Goal: Communication & Community: Answer question/provide support

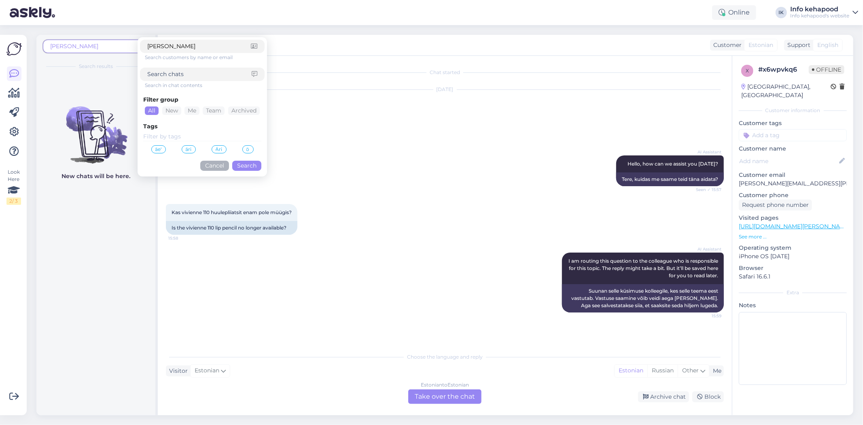
click at [216, 275] on div "AI Assistant I am routing this question to the colleague who is responsible for…" at bounding box center [445, 282] width 558 height 78
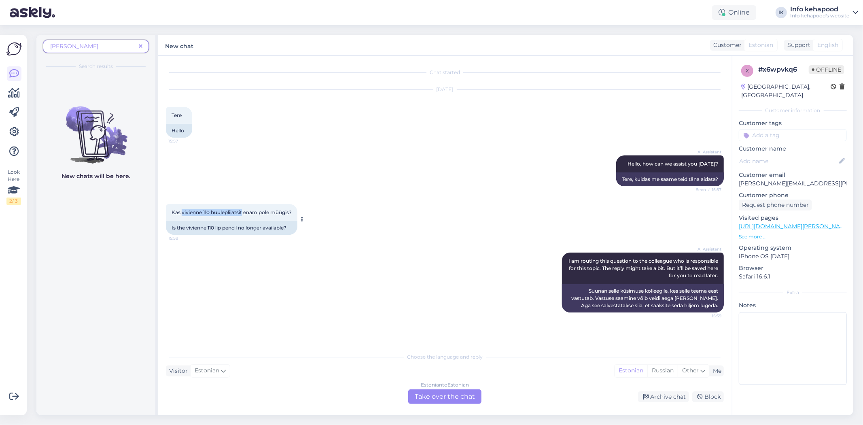
drag, startPoint x: 182, startPoint y: 212, endPoint x: 243, endPoint y: 218, distance: 61.0
click at [243, 218] on div "Kas vivienne 110 huulepliiatsit enam pole müügis? 15:58" at bounding box center [231, 212] width 131 height 17
copy span "vivienne 110 huulepliiatsi"
click at [430, 389] on div "Choose the language and reply Visitor Estonian Me Estonian Russian Other Estoni…" at bounding box center [445, 375] width 558 height 55
click at [430, 396] on div "Estonian to Estonian Take over the chat" at bounding box center [444, 396] width 73 height 15
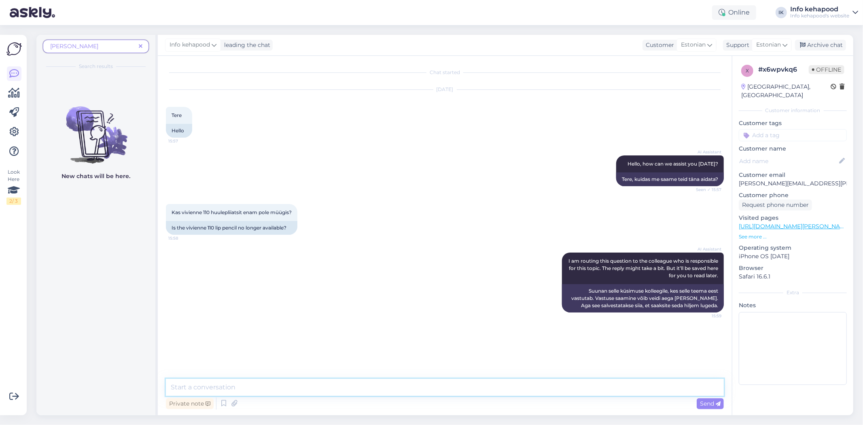
click at [383, 379] on textarea at bounding box center [445, 387] width 558 height 17
type textarea "Tere! Kahjuks mitte"
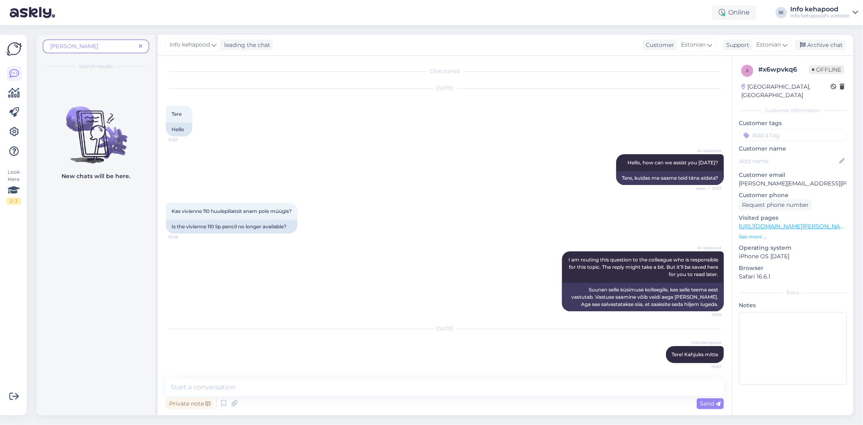
click at [142, 46] on icon at bounding box center [141, 47] width 4 height 6
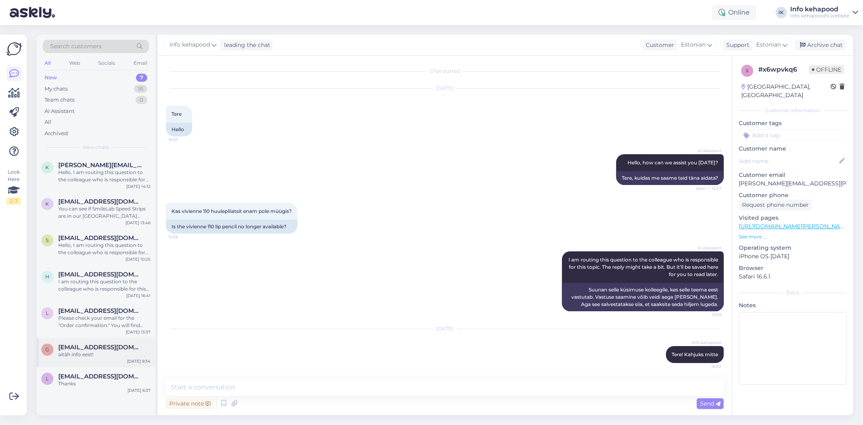
click at [114, 354] on div "aitäh info eest!" at bounding box center [104, 354] width 92 height 7
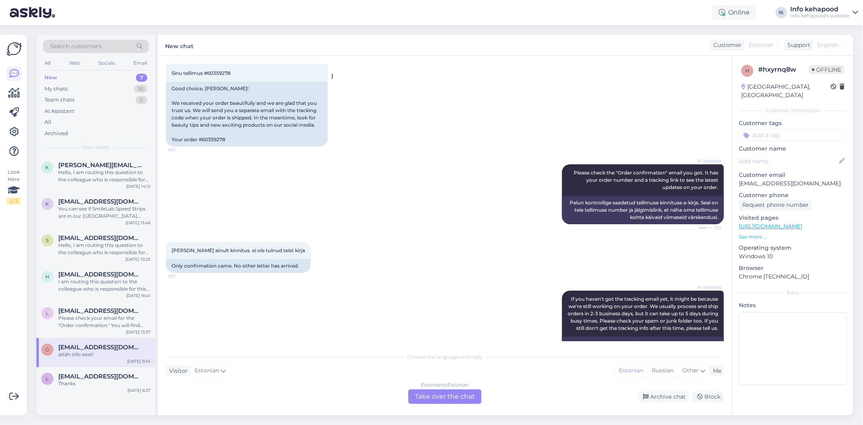
scroll to position [233, 0]
drag, startPoint x: 208, startPoint y: 75, endPoint x: 237, endPoint y: 78, distance: 29.3
click at [237, 78] on div "[PERSON_NAME]! Saime Sinu tellimuse ilusti kätte [PERSON_NAME] on hea meel, et …" at bounding box center [247, 44] width 162 height 75
copy span "60359278"
click at [427, 391] on div "Estonian to Estonian Take over the chat" at bounding box center [444, 396] width 73 height 15
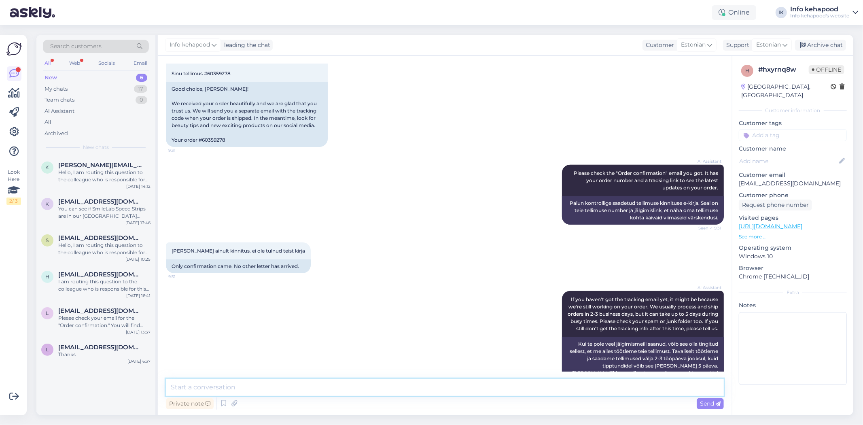
click at [403, 387] on textarea at bounding box center [445, 387] width 558 height 17
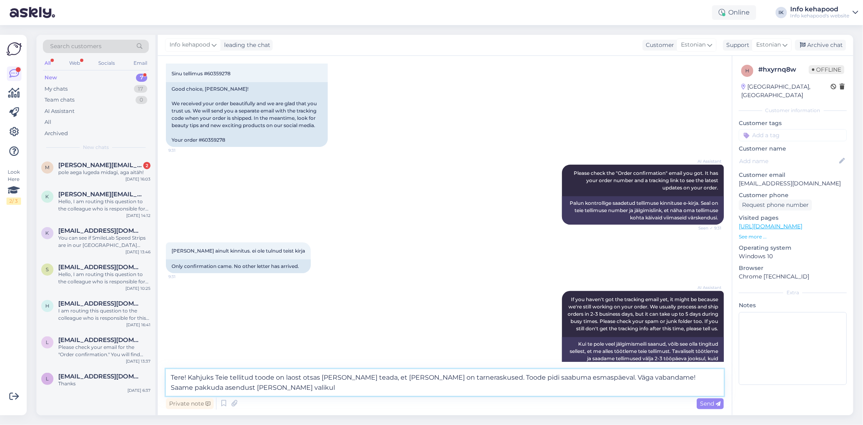
type textarea "Tere! Kahjuks Teie tellitud toode on laost otsas [PERSON_NAME] teada, et [PERSO…"
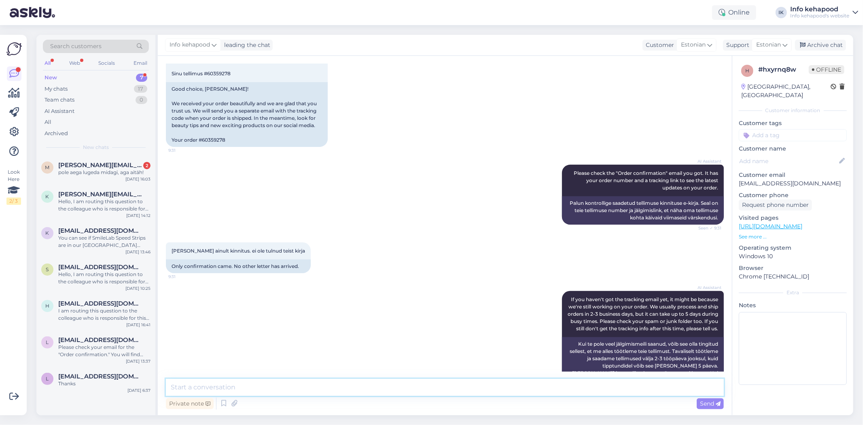
scroll to position [521, 0]
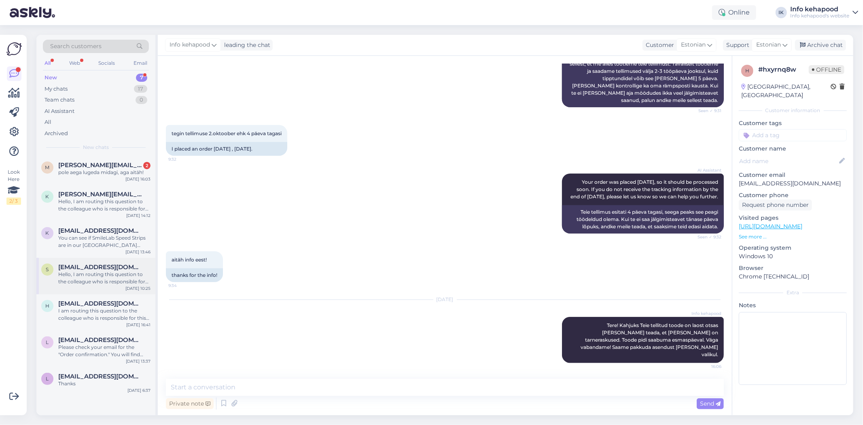
click at [120, 288] on div "s [EMAIL_ADDRESS][DOMAIN_NAME] Hello, I am routing this question to the colleag…" at bounding box center [95, 276] width 119 height 36
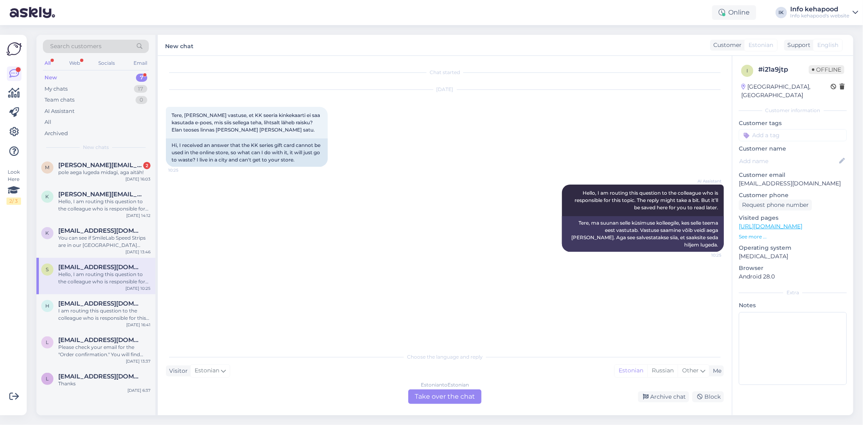
click at [430, 370] on div "Visitor Estonian Me Estonian Russian Other" at bounding box center [445, 370] width 558 height 11
click at [430, 384] on div "Estonian to Estonian" at bounding box center [445, 384] width 48 height 7
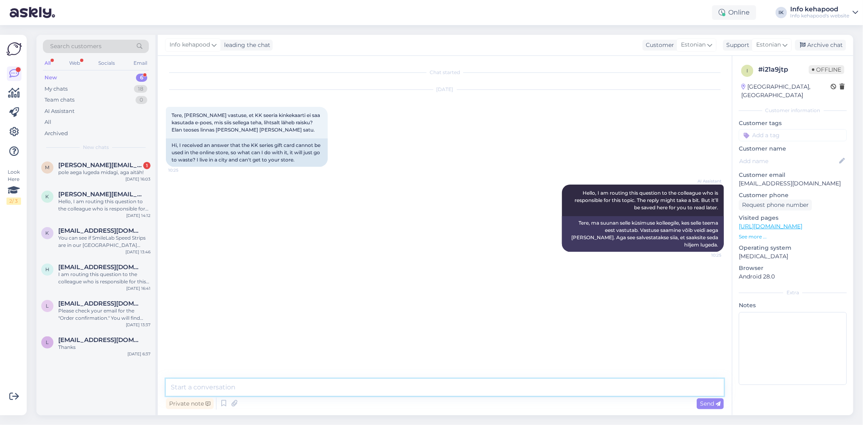
click at [397, 386] on textarea at bounding box center [445, 387] width 558 height 17
click at [423, 390] on textarea "Tere! Kinkekaardid kehtivad aasta, kahjuks me ei saa neid ümber vahetada" at bounding box center [445, 387] width 558 height 17
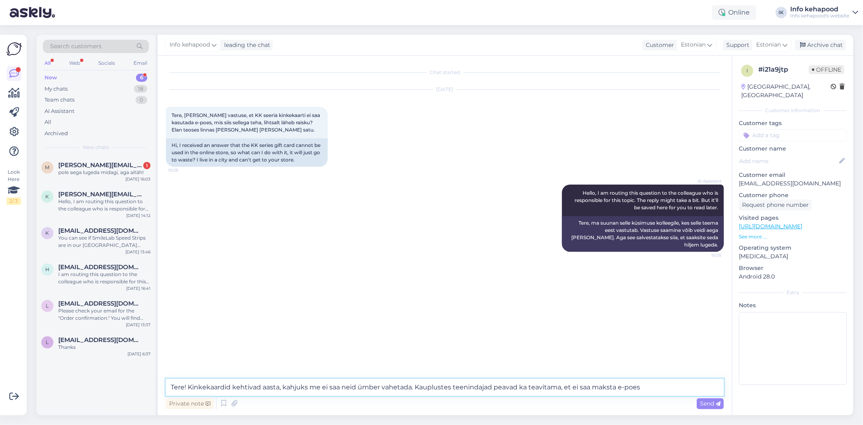
type textarea "Tere! Kinkekaardid kehtivad aasta, kahjuks me ei saa neid ümber vahetada. Kaupl…"
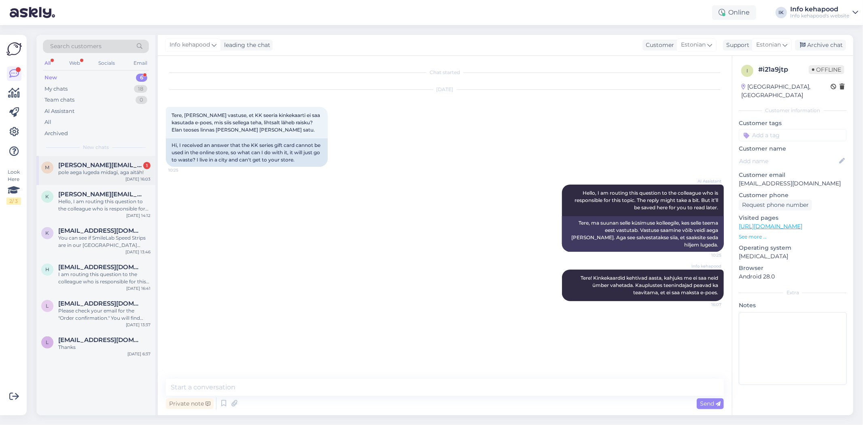
click at [102, 170] on div "pole aega lugeda midagi, aga aitäh!" at bounding box center [104, 172] width 92 height 7
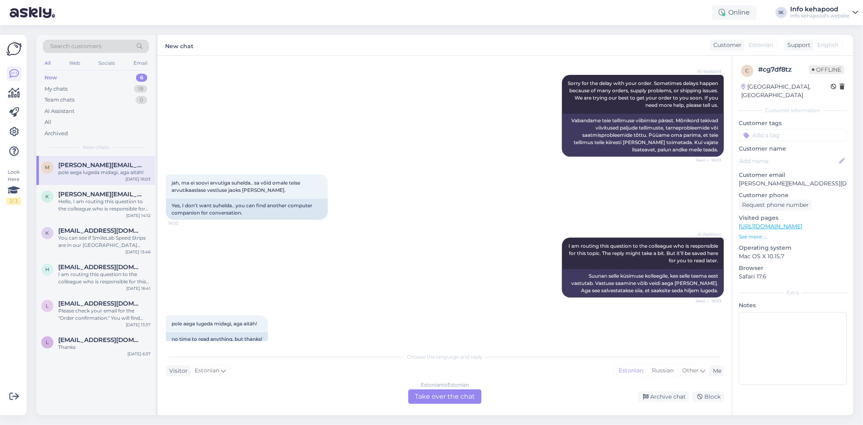
scroll to position [509, 0]
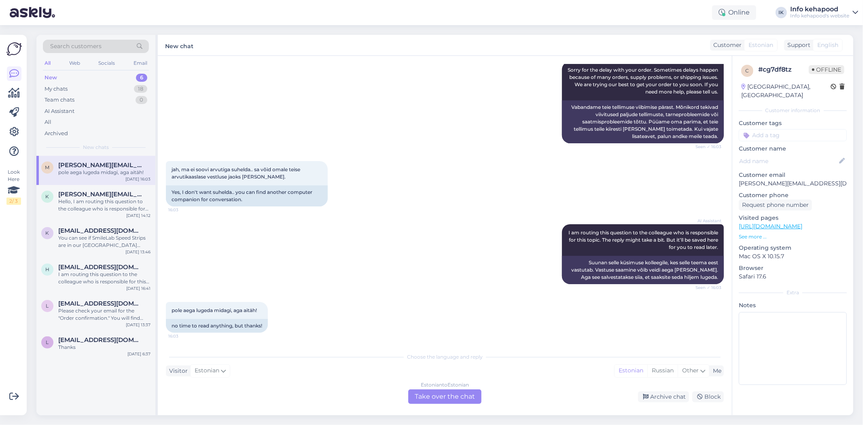
click at [430, 393] on div "Estonian to Estonian Take over the chat" at bounding box center [444, 396] width 73 height 15
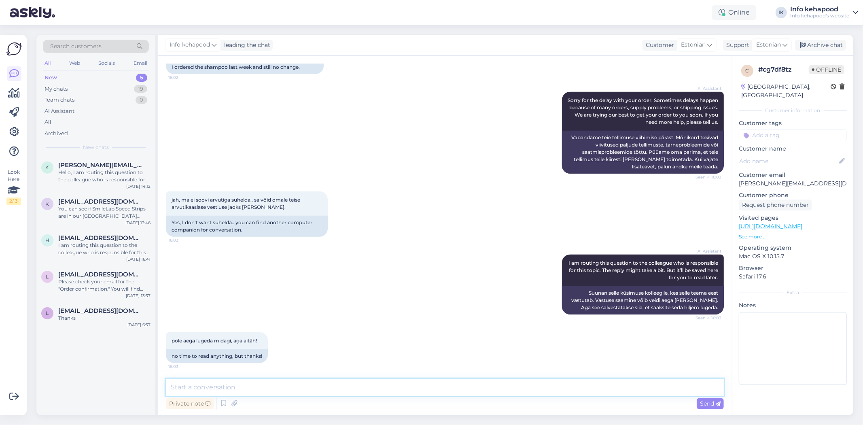
click at [427, 389] on textarea at bounding box center [445, 387] width 558 height 17
paste textarea "Vita-Age Krinofort Hair Loss Shampoo 250ml"
click at [278, 388] on textarea "Tere! Kahjuks meil on laost otsas. Vita-Age Krinofort Hair Loss Shampoo 250ml" at bounding box center [445, 387] width 558 height 17
click at [430, 387] on textarea "Tere! Kahjuks meil on laost otsas Vita-Age Krinofort Hair Loss Shampoo 250ml" at bounding box center [445, 387] width 558 height 17
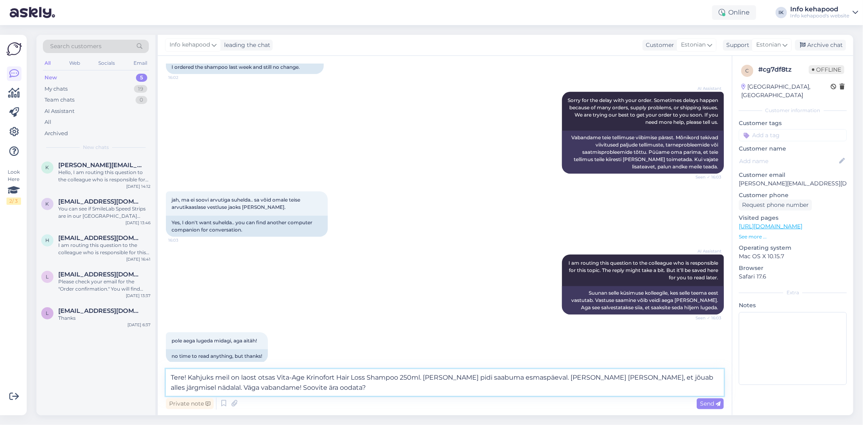
type textarea "Tere! Kahjuks meil on laost otsas Vita-Age Krinofort Hair Loss Shampoo 250ml. […"
click at [379, 65] on div "eelmine nädal tellisin sampooni ja ikka ei ole mingit muutust 16:02 I ordered t…" at bounding box center [445, 58] width 558 height 49
click at [299, 390] on textarea "Tere! Kahjuks meil on laost otsas Vita-Age Krinofort Hair Loss Shampoo 250ml. […" at bounding box center [445, 382] width 558 height 27
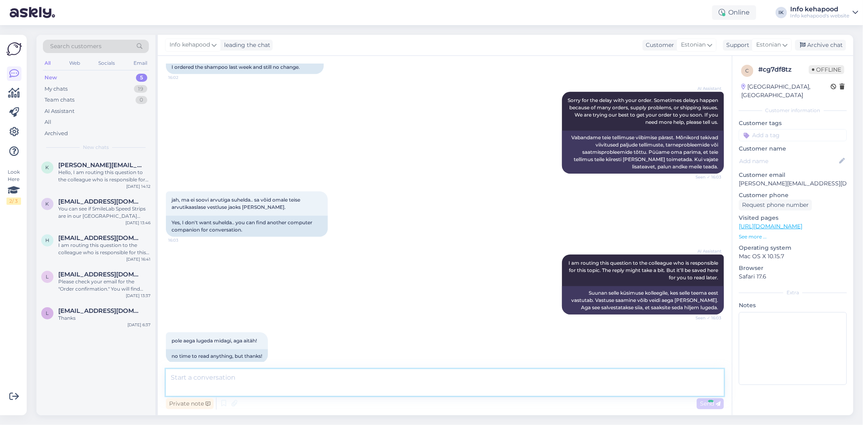
scroll to position [535, 0]
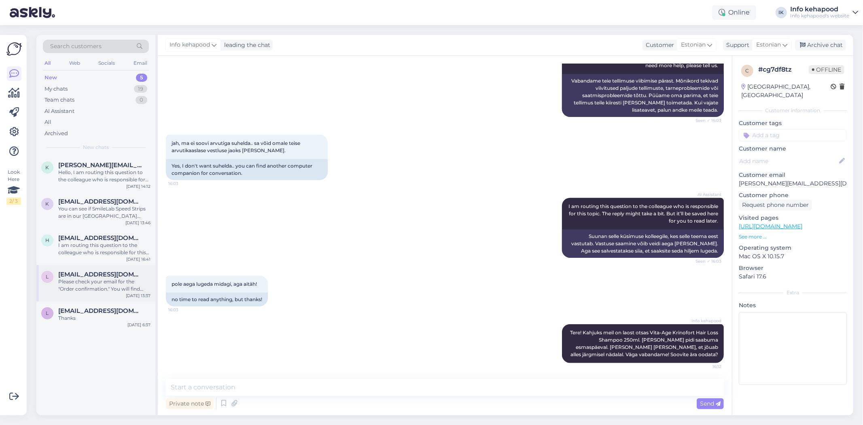
click at [94, 271] on span "[EMAIL_ADDRESS][DOMAIN_NAME]" at bounding box center [100, 274] width 84 height 7
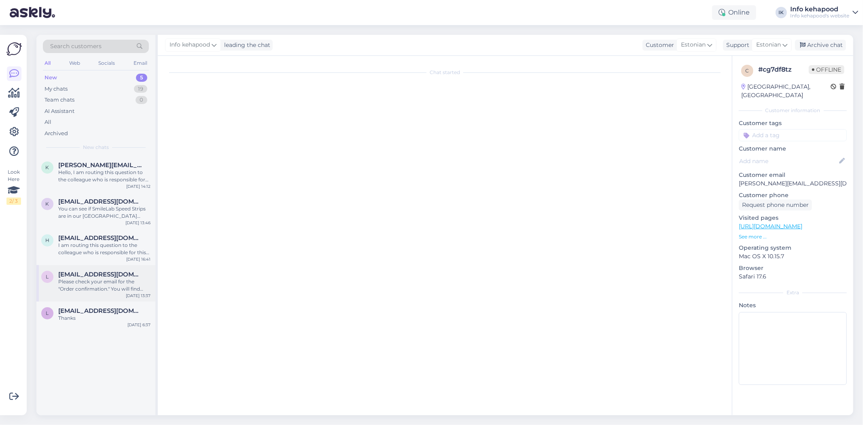
scroll to position [0, 0]
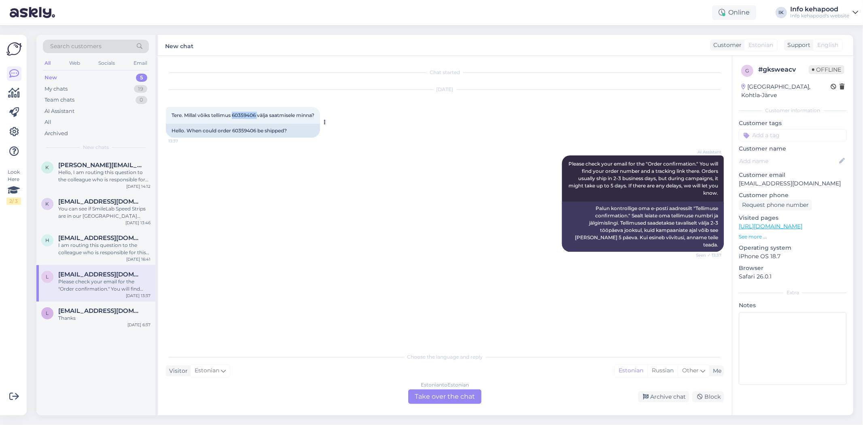
drag, startPoint x: 234, startPoint y: 116, endPoint x: 258, endPoint y: 116, distance: 24.7
click at [258, 116] on span "Tere. Millal võiks tellimus 60359406 välja saatmisele minna?" at bounding box center [242, 115] width 143 height 6
copy span "60359406"
click at [429, 397] on div "Estonian to Estonian Take over the chat" at bounding box center [444, 396] width 73 height 15
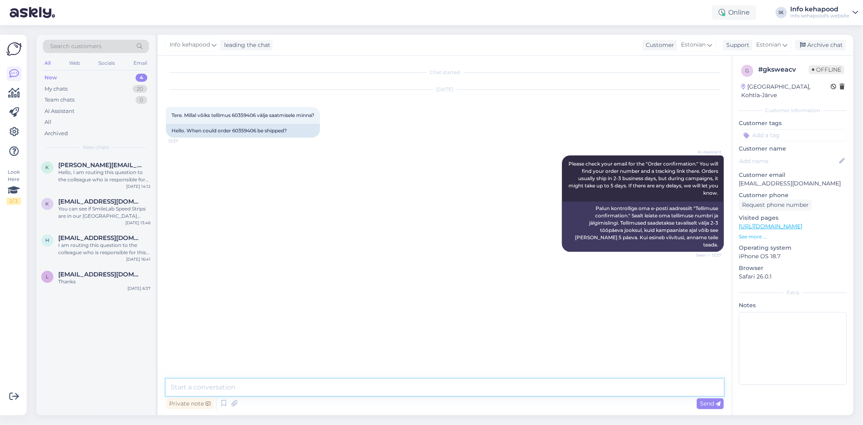
click at [336, 383] on textarea at bounding box center [445, 387] width 558 height 17
paste textarea "4308"
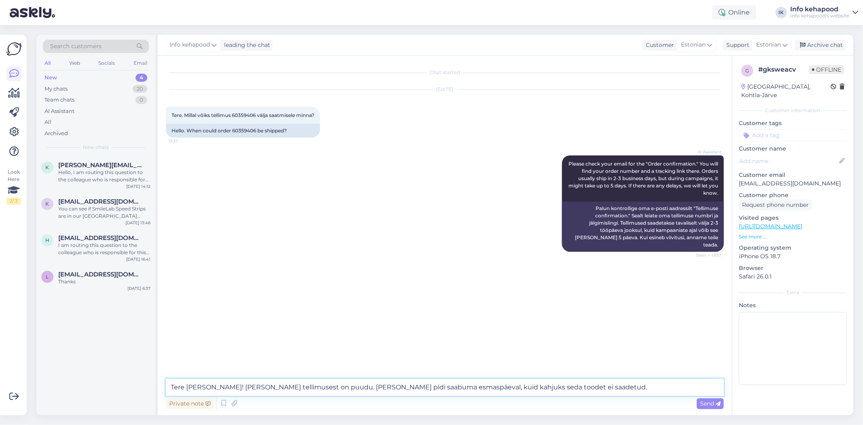
click at [430, 391] on textarea "Tere [PERSON_NAME]! [PERSON_NAME] tellimusest on puudu. [PERSON_NAME] pidi saab…" at bounding box center [445, 387] width 558 height 17
click at [290, 389] on textarea "Tere [PERSON_NAME]! [PERSON_NAME] tellimusest on puudu. [PERSON_NAME] pidi saab…" at bounding box center [445, 387] width 558 height 17
paste textarea "Real Techniques Soft Sculpting Brush"
click at [430, 387] on textarea "Tere [PERSON_NAME]! [PERSON_NAME] tellimusest on puudu Real Techniques Soft Scu…" at bounding box center [445, 387] width 558 height 17
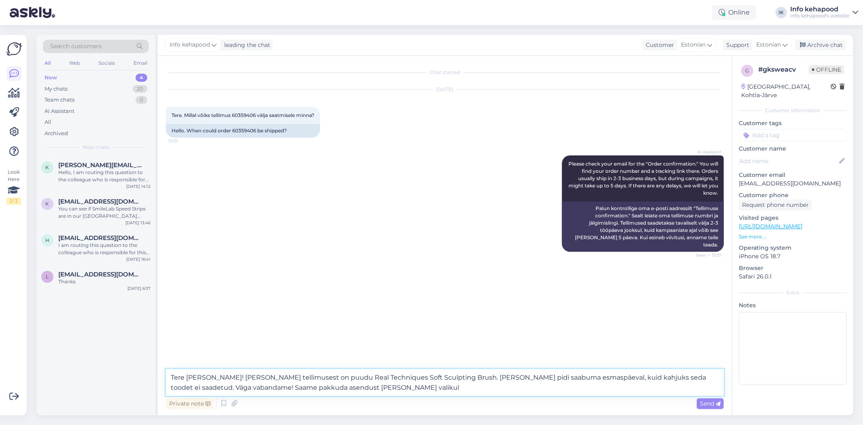
type textarea "Tere [PERSON_NAME]! [PERSON_NAME] tellimusest on puudu Real Techniques Soft Scu…"
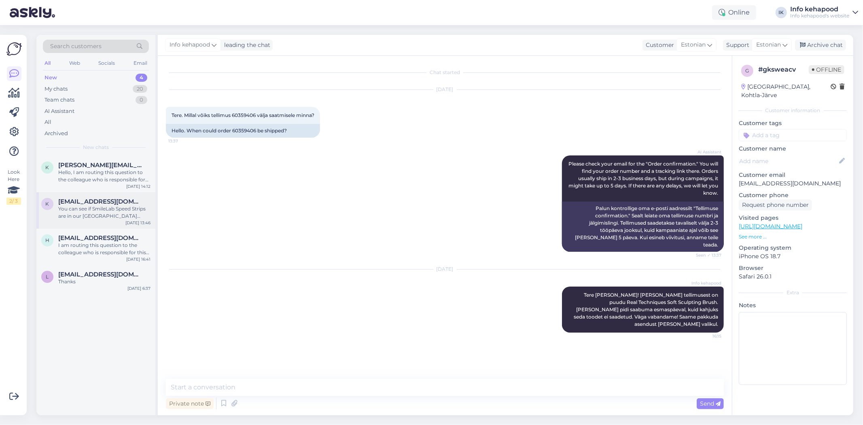
click at [86, 208] on div "You can see if SmileLab Speed Strips are in our [GEOGRAPHIC_DATA] store by chec…" at bounding box center [104, 212] width 92 height 15
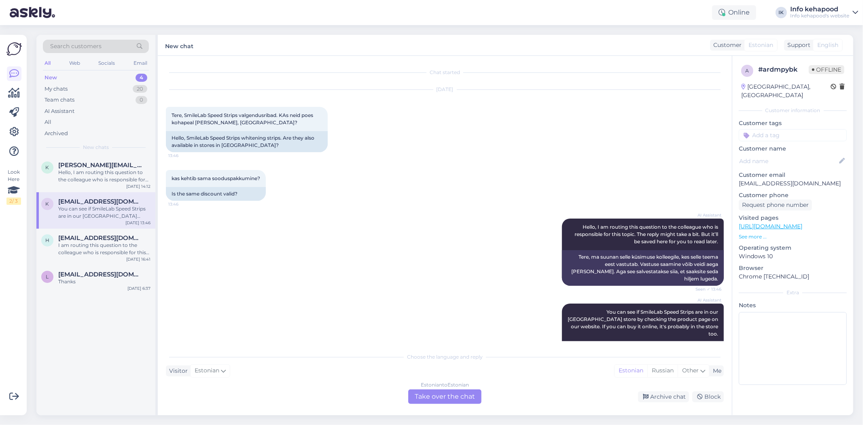
click at [423, 385] on div "Estonian to Estonian" at bounding box center [445, 384] width 48 height 7
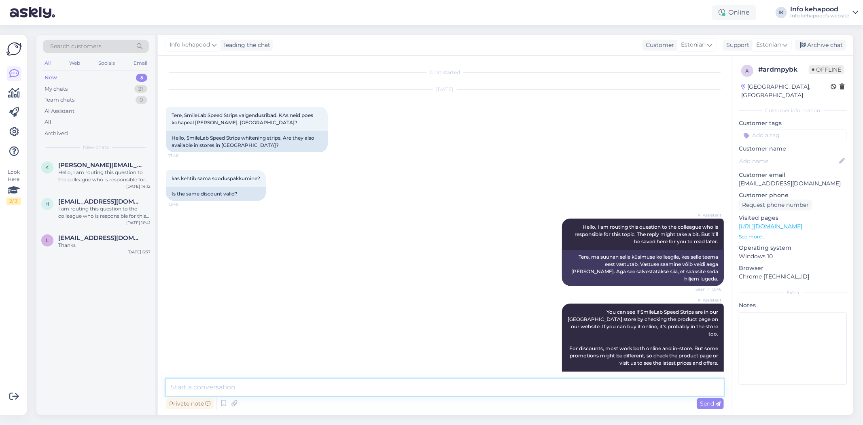
click at [423, 391] on textarea at bounding box center [445, 387] width 558 height 17
drag, startPoint x: 423, startPoint y: 391, endPoint x: 394, endPoint y: 244, distance: 149.7
click at [394, 244] on div "Chat started [DATE] Tere, SmileLab Speed Strips valgendusribad. KAs neid poes k…" at bounding box center [445, 235] width 574 height 359
click at [231, 388] on textarea "Tere! Mis pakkumis mõtlete?" at bounding box center [445, 387] width 558 height 17
click at [262, 387] on textarea "Tere! Mis pakkumist mõtlete?" at bounding box center [445, 387] width 558 height 17
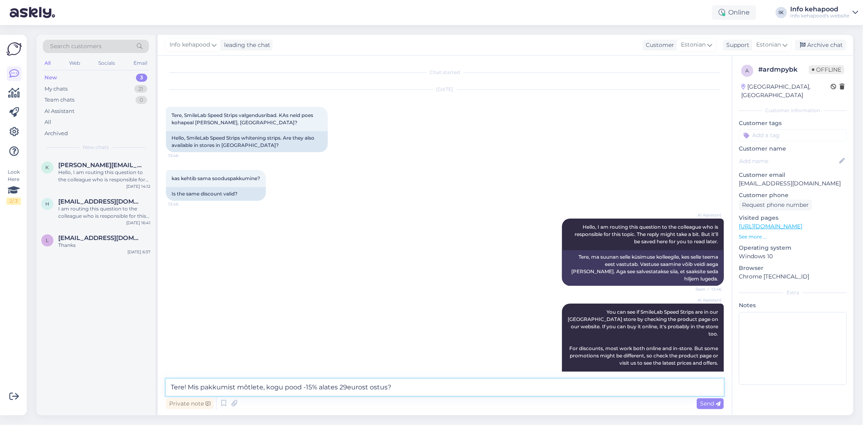
type textarea "Tere! Mis pakkumist mõtlete, kogu pood -15% alates 29eurost ostust?"
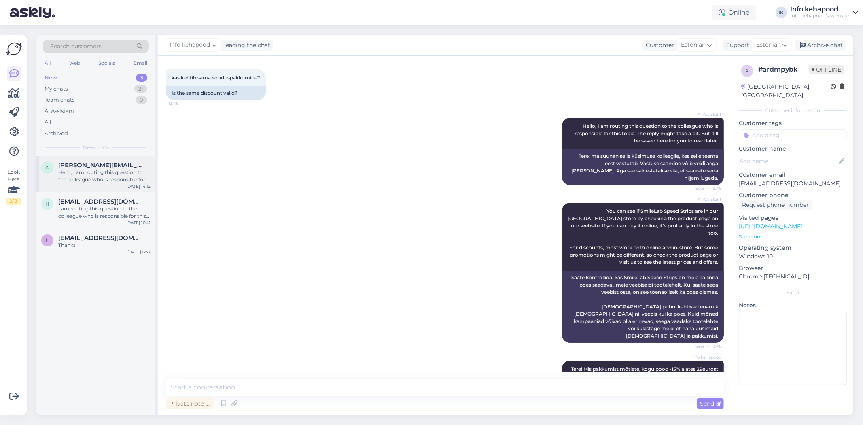
click at [76, 171] on div "Hello, I am routing this question to the colleague who is responsible for this …" at bounding box center [104, 176] width 92 height 15
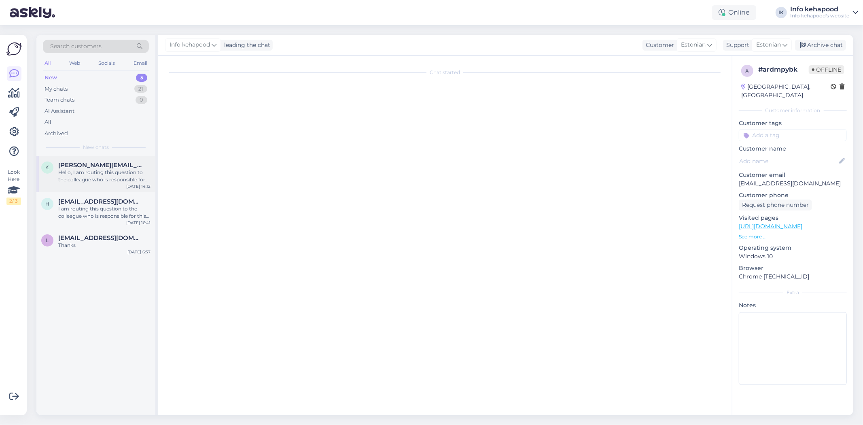
scroll to position [0, 0]
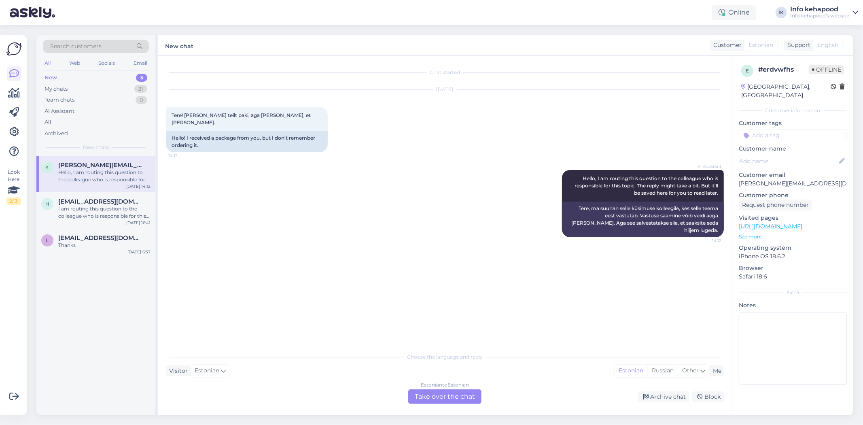
click at [430, 388] on div "Choose the language and reply Visitor Estonian Me Estonian Russian Other Estoni…" at bounding box center [445, 375] width 558 height 55
click at [430, 396] on div "Estonian to Estonian Take over the chat" at bounding box center [444, 396] width 73 height 15
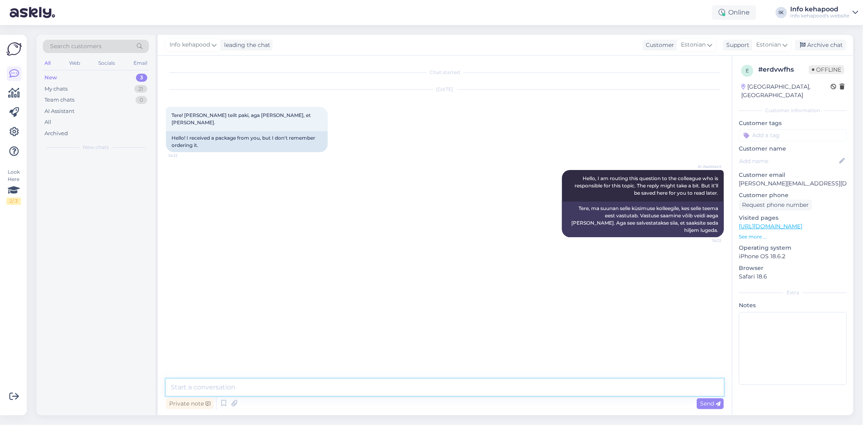
click at [430, 381] on textarea at bounding box center [445, 387] width 558 height 17
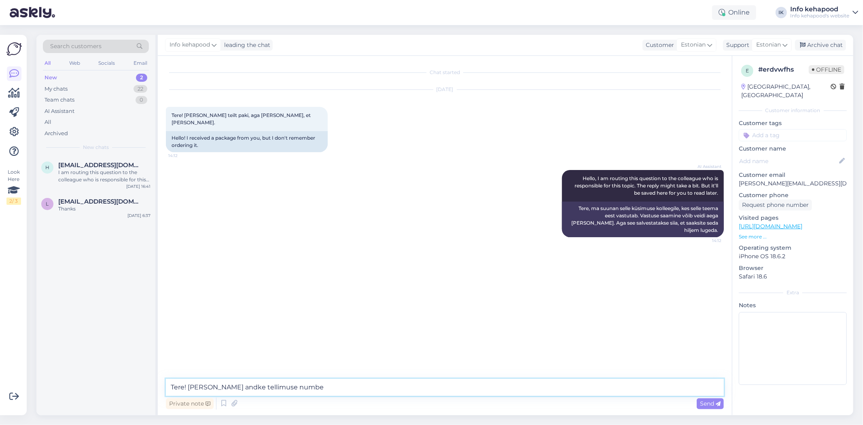
type textarea "Tere! [PERSON_NAME] andke tellimuse number"
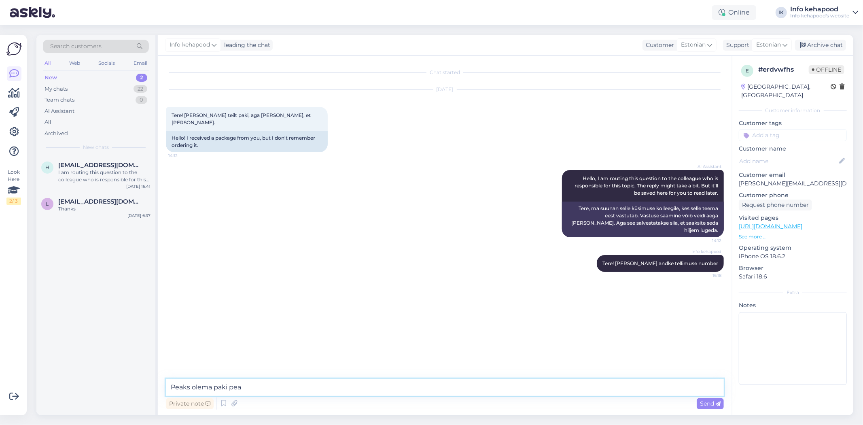
type textarea "Peaks olema paki peal"
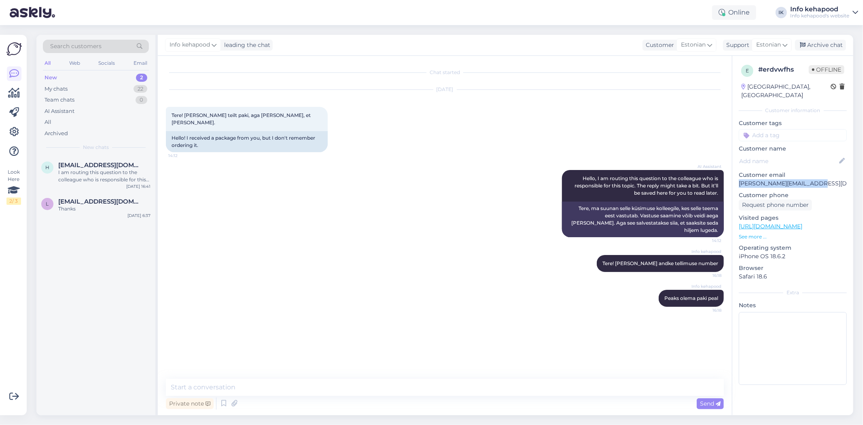
drag, startPoint x: 737, startPoint y: 172, endPoint x: 817, endPoint y: 178, distance: 80.3
click at [430, 178] on div "e # erdvwfhs Offline [GEOGRAPHIC_DATA], [GEOGRAPHIC_DATA] Customer information …" at bounding box center [792, 226] width 121 height 341
click at [127, 215] on div "L [EMAIL_ADDRESS][DOMAIN_NAME] Thanks [DATE] 6:37" at bounding box center [95, 206] width 119 height 29
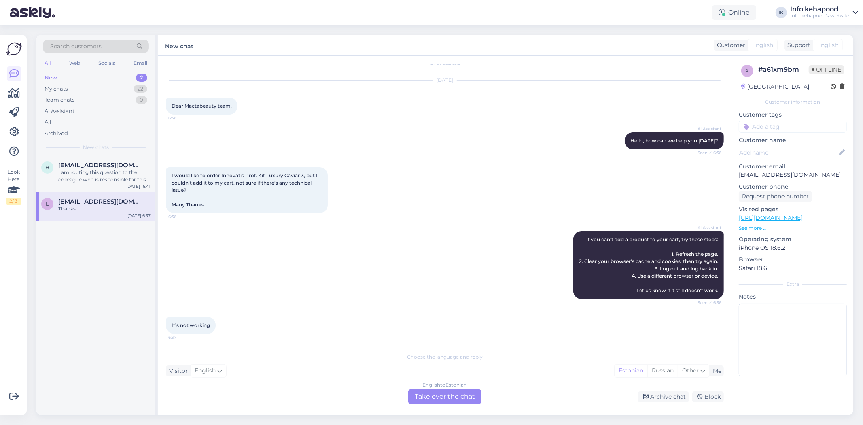
scroll to position [9, 0]
click at [430, 394] on div "English to Estonian Take over the chat" at bounding box center [444, 396] width 73 height 15
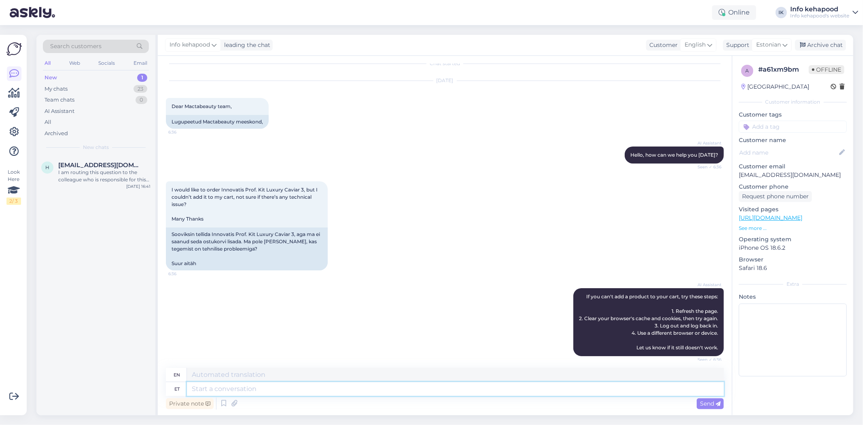
click at [413, 393] on textarea at bounding box center [455, 389] width 537 height 14
type textarea "Tere!"
type textarea "Hello!"
type textarea "Tere! [GEOGRAPHIC_DATA]"
type textarea "Hello! Action"
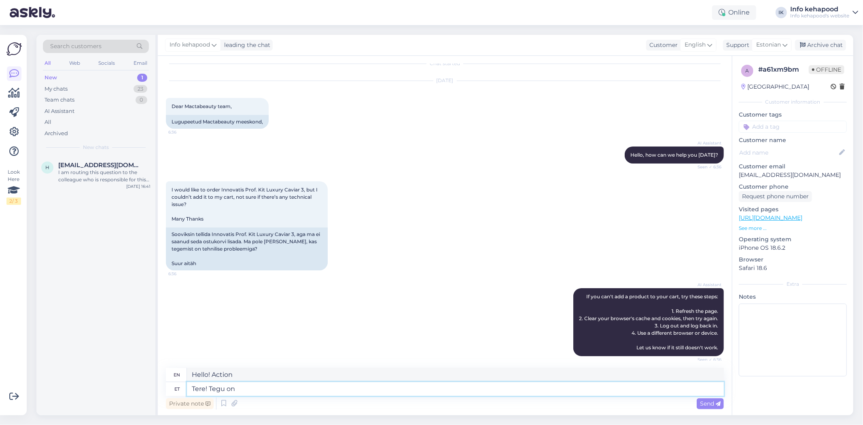
type textarea "Tere! Tegu on"
type textarea "Hello! It's"
type textarea "Tere! [PERSON_NAME] on proffesionaalide"
type textarea "Hello! This is a professional"
type textarea "Tere! [PERSON_NAME] on proffesionaalide toodetega, n"
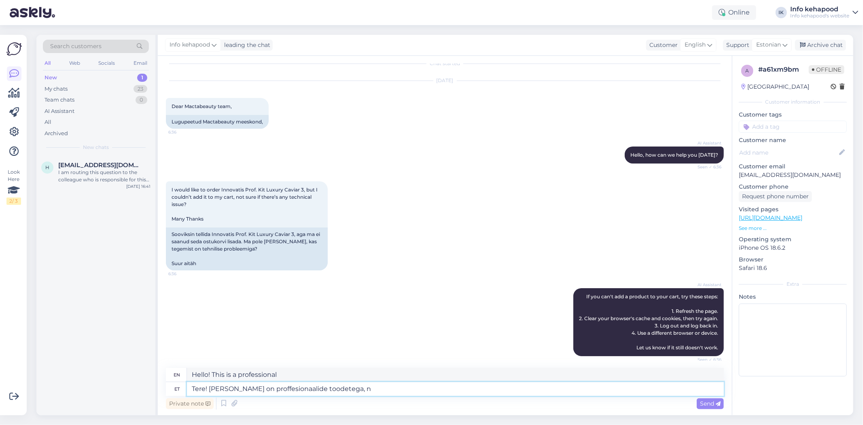
type textarea "Hello! These are professional products,"
type textarea "Tere! [PERSON_NAME] on proffesionaalide toodetega, neid e"
type textarea "Hello! These are professional products, they"
type textarea "Tere! [PERSON_NAME] on proffesionaalide toodetega, [PERSON_NAME] saa ta"
type textarea "Hello! These are professional products, they cannot be"
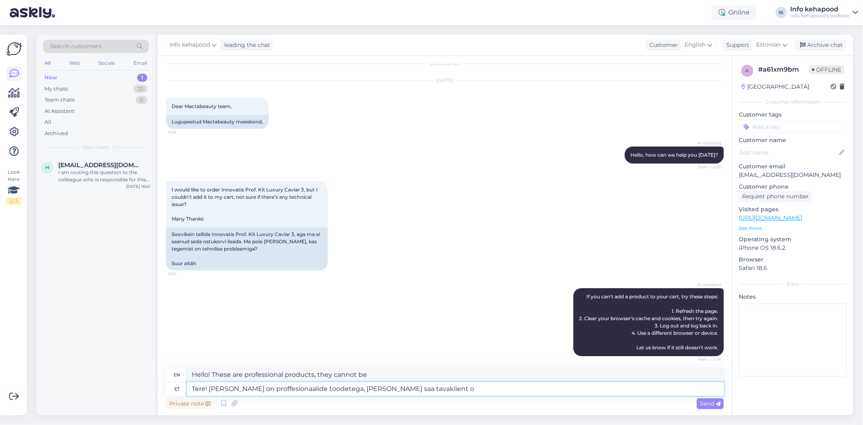
type textarea "Tere! [PERSON_NAME] on proffesionaalide toodetega, [PERSON_NAME] saa tavaklient…"
type textarea "Hello! These are products for professionals, they are not available to ordinary…"
type textarea "Tere! [PERSON_NAME] on proffesionaalide toodetega, [PERSON_NAME] saa tavaklient…"
type textarea "Hello! These are professional products, they cannot be purchased by ordinary cu…"
type textarea "Tere! [PERSON_NAME] on proffesionaalide toodetega, [PERSON_NAME] saa tavaklient…"
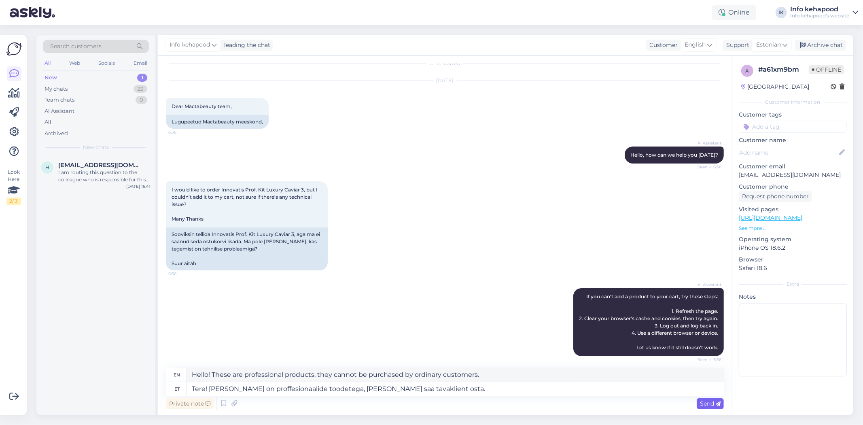
click at [430, 405] on span "Send" at bounding box center [710, 403] width 21 height 7
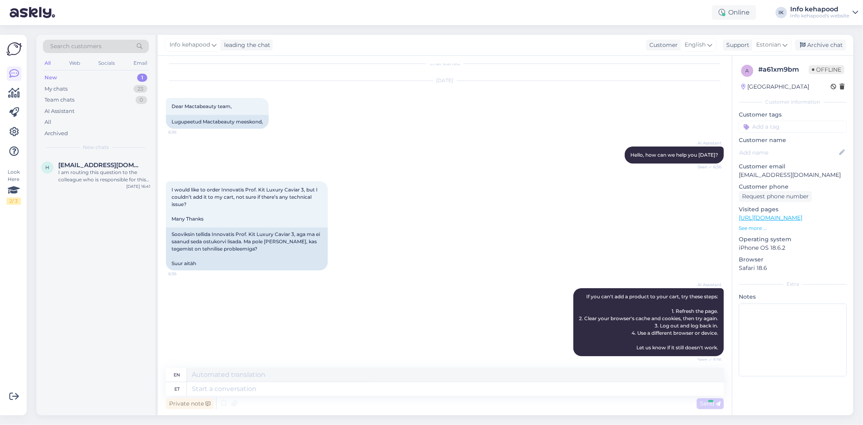
scroll to position [239, 0]
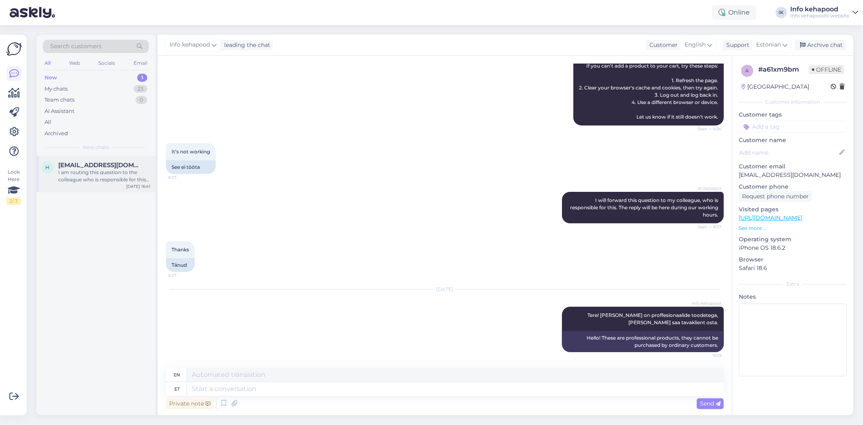
click at [90, 183] on div "h [EMAIL_ADDRESS][DOMAIN_NAME] I am routing this question to the colleague who …" at bounding box center [95, 174] width 119 height 36
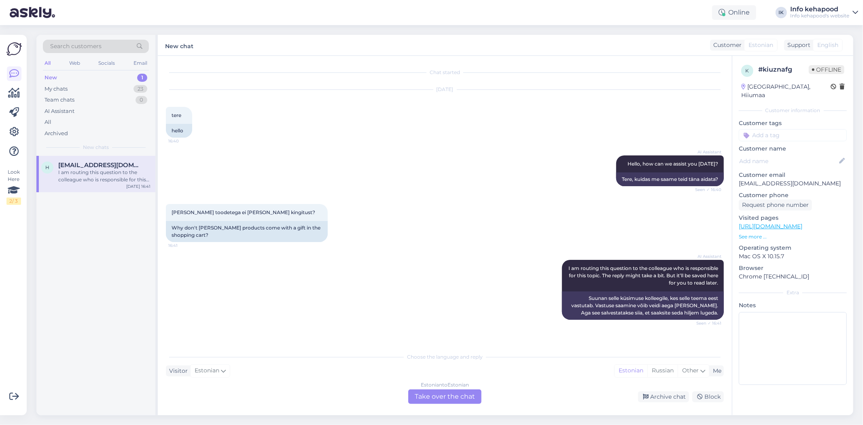
click at [422, 394] on div "Estonian to Estonian Take over the chat" at bounding box center [444, 396] width 73 height 15
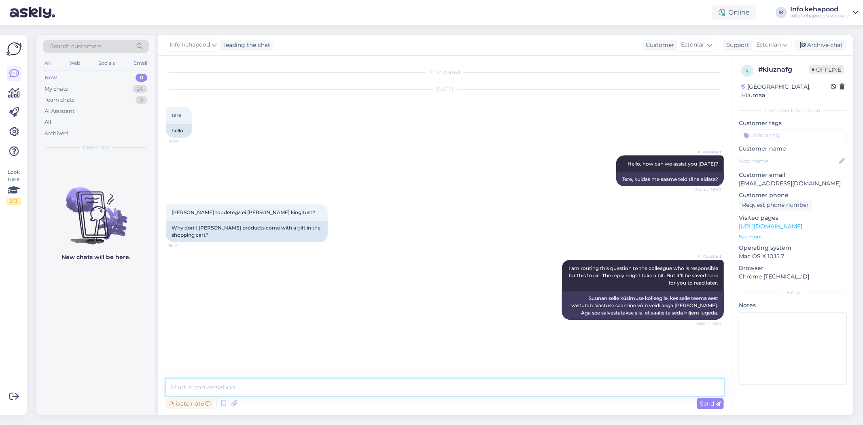
click at [253, 389] on textarea at bounding box center [445, 387] width 558 height 17
type textarea "Tere! Palun saatke pilt pakkumisest"
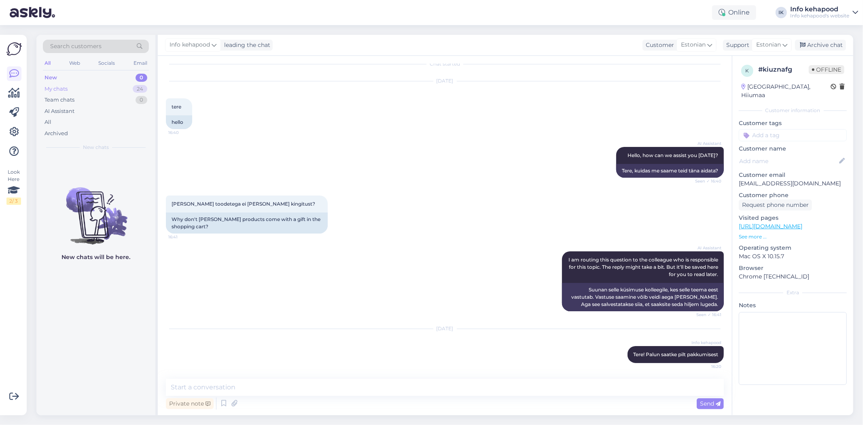
click at [76, 85] on div "My chats 24" at bounding box center [96, 88] width 106 height 11
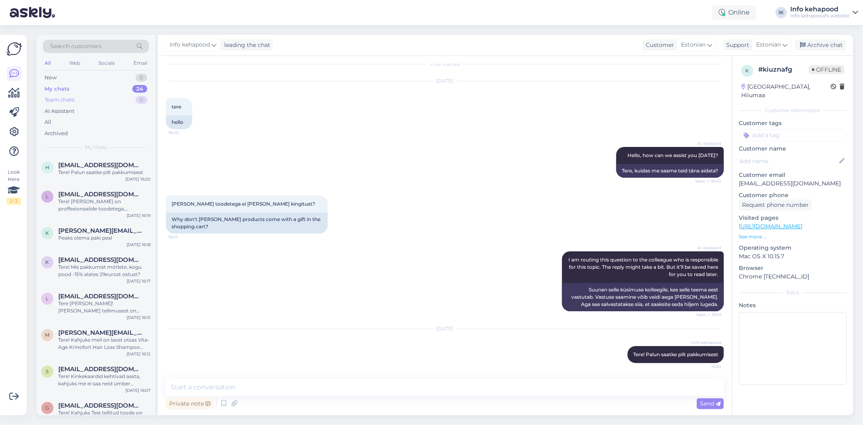
click at [85, 99] on div "Team chats 0" at bounding box center [96, 99] width 106 height 11
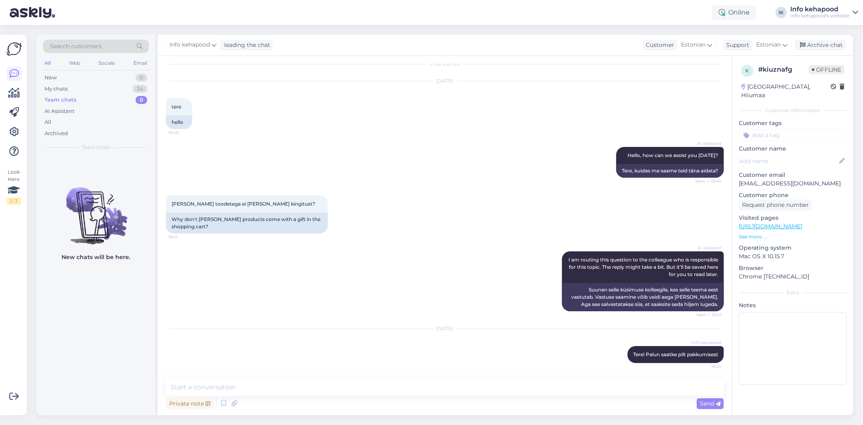
click at [82, 66] on div "All Web Socials Email" at bounding box center [96, 64] width 106 height 13
click at [114, 81] on div "New 0" at bounding box center [96, 77] width 106 height 11
click at [92, 87] on div "My chats 24" at bounding box center [96, 88] width 106 height 11
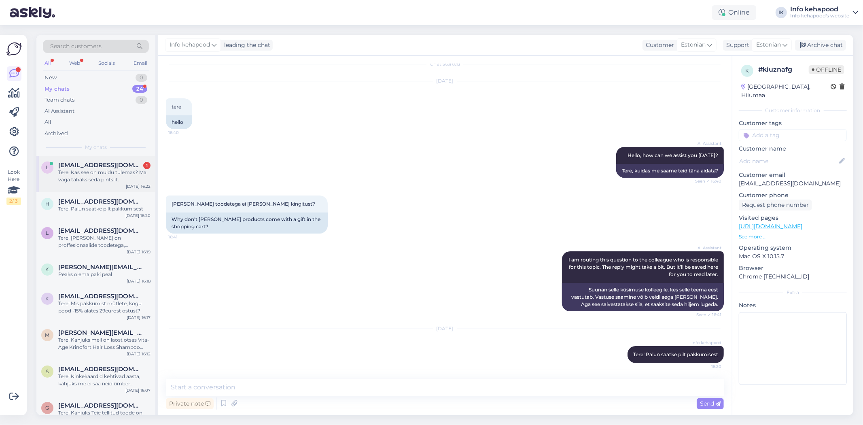
click at [99, 180] on div "Tere. Kas see on muidu tulemas? Ma väga tahaks seda pintslit." at bounding box center [104, 176] width 92 height 15
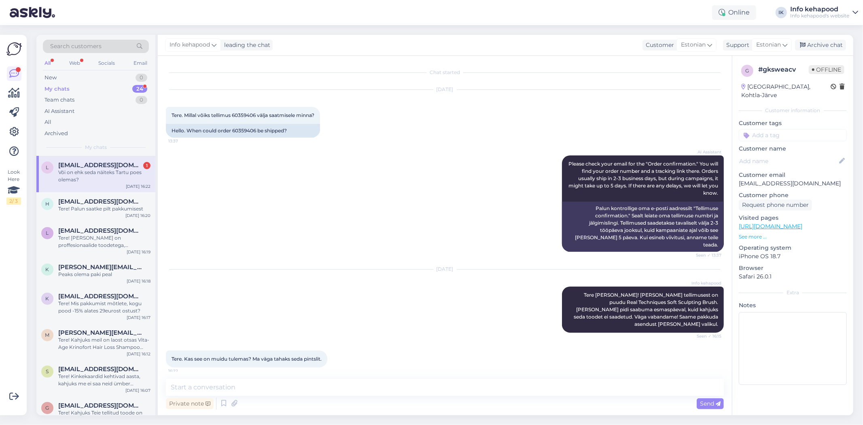
scroll to position [32, 0]
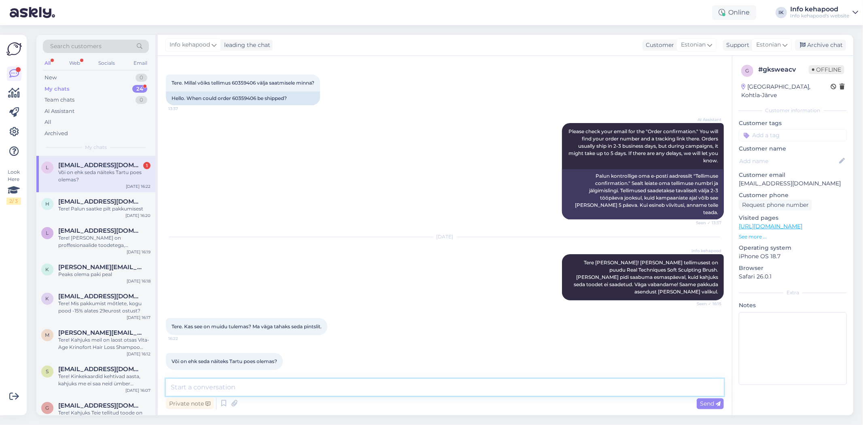
click at [285, 388] on textarea at bounding box center [445, 387] width 558 height 17
type textarea "T"
type textarea "Kahjuks see on igalt poolt otsas. Tegime uue tellimuse ja ootame hankijalt vast…"
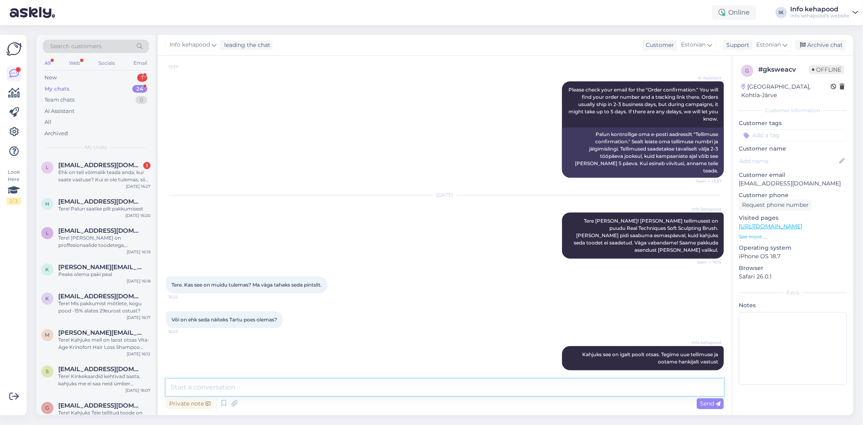
scroll to position [123, 0]
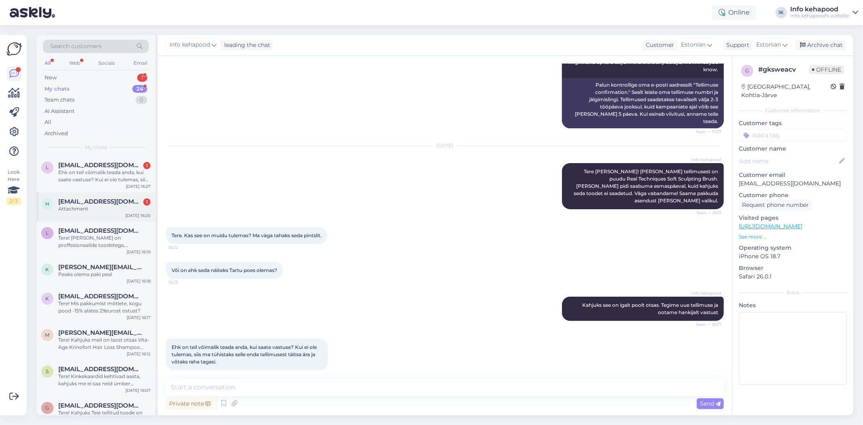
click at [102, 210] on div "Attachment" at bounding box center [104, 208] width 92 height 7
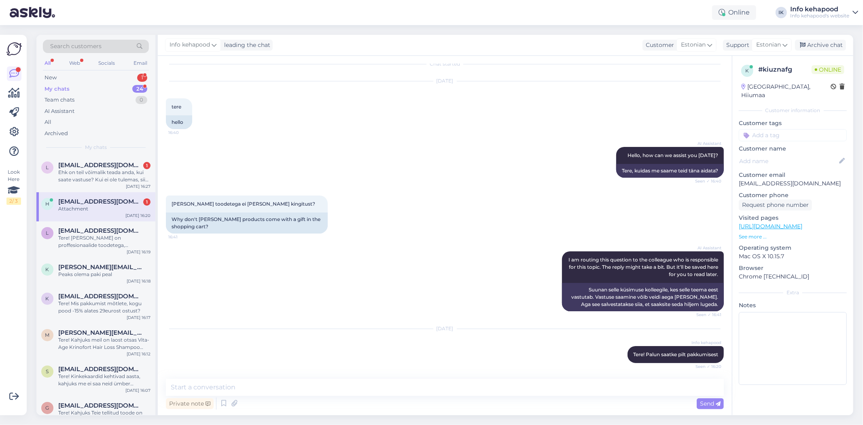
scroll to position [8, 0]
click at [80, 214] on div "h [EMAIL_ADDRESS][DOMAIN_NAME] 1 Attachment [DATE] 16:20" at bounding box center [95, 206] width 119 height 29
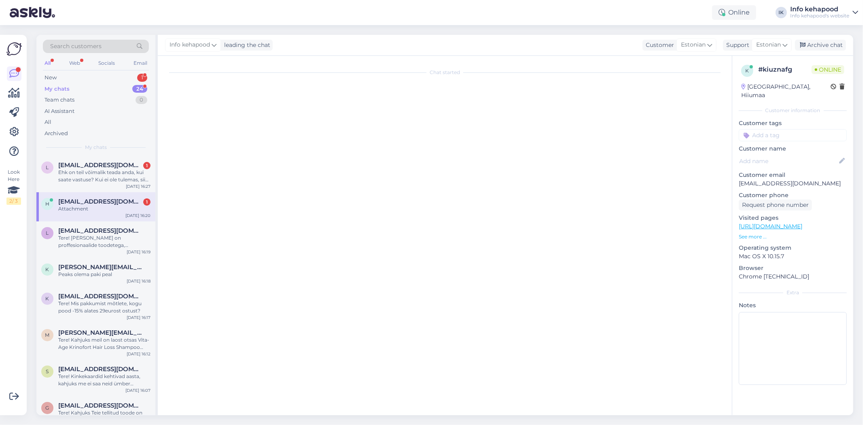
scroll to position [0, 0]
click at [80, 214] on div "h [EMAIL_ADDRESS][DOMAIN_NAME] 1 Attachment [DATE] 16:20" at bounding box center [95, 206] width 119 height 29
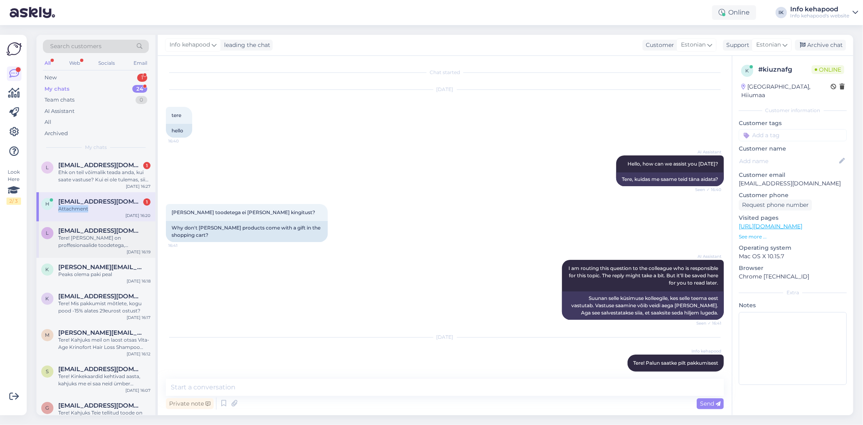
click at [98, 239] on div "Tere! [PERSON_NAME] on proffesionaalide toodetega, [PERSON_NAME] saa tavaklient…" at bounding box center [104, 241] width 92 height 15
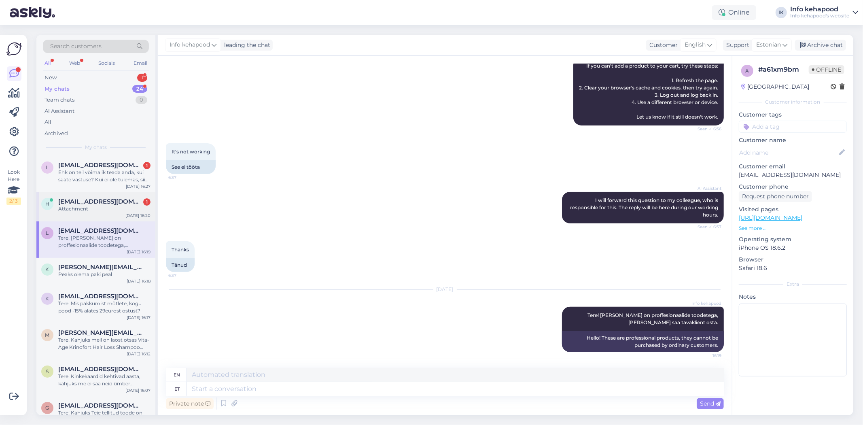
click at [102, 207] on div "Attachment" at bounding box center [104, 208] width 92 height 7
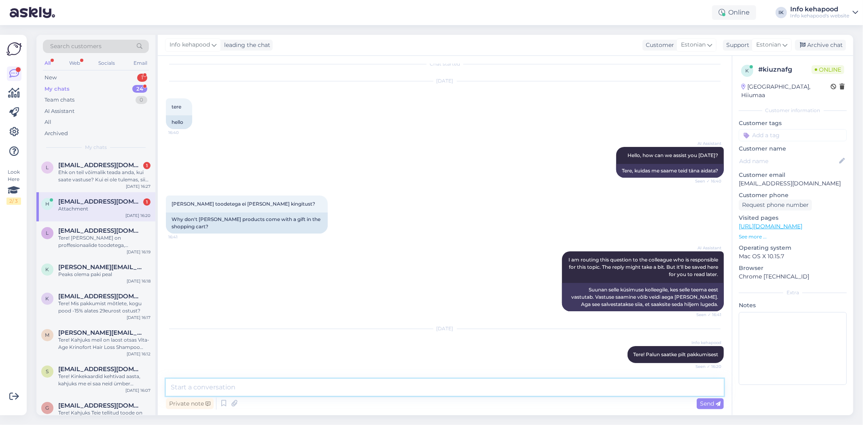
click at [229, 388] on textarea at bounding box center [445, 387] width 558 height 17
type textarea "Tere! Kahjuks ei näe faili."
click at [270, 387] on textarea "Tere! Kahjuks ei näe faili." at bounding box center [445, 387] width 558 height 17
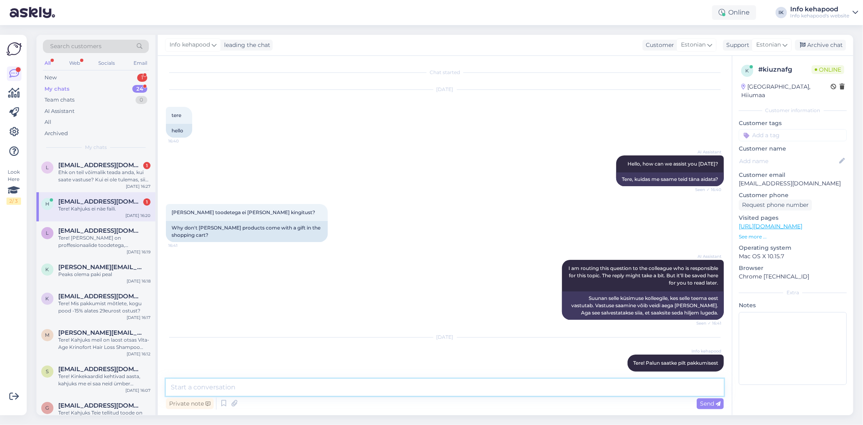
scroll to position [0, 0]
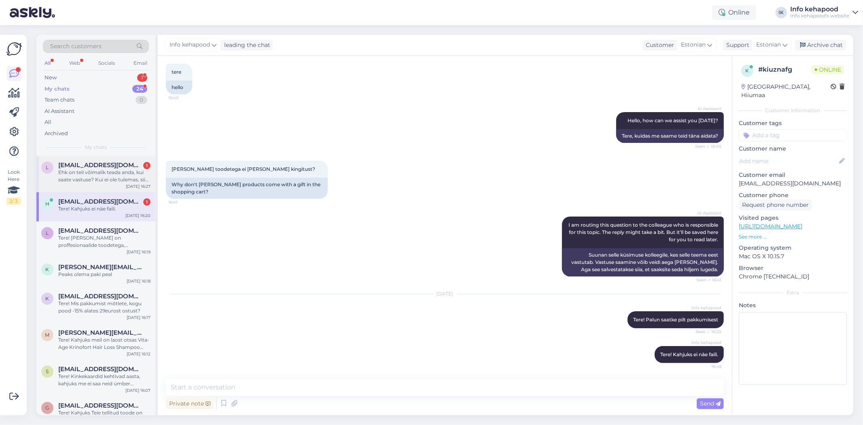
click at [91, 185] on div "l [EMAIL_ADDRESS][DOMAIN_NAME] 1 Ehk on teil võimalik teada anda, kui saate vas…" at bounding box center [95, 174] width 119 height 36
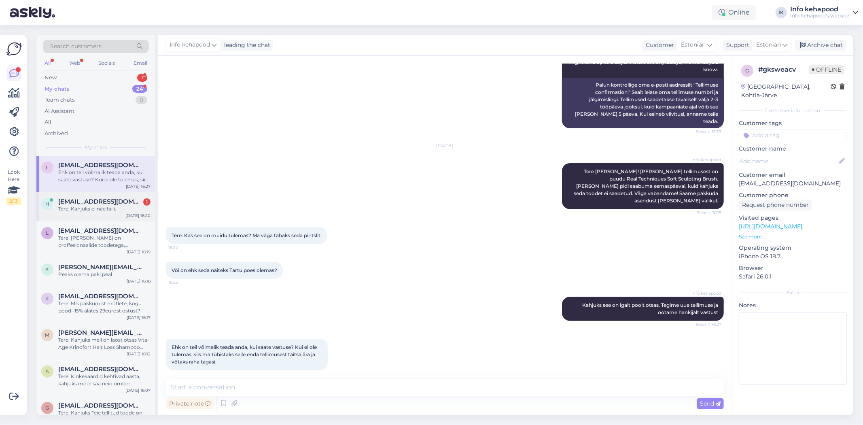
click at [99, 211] on div "Tere! Kahjuks ei näe faili." at bounding box center [104, 208] width 92 height 7
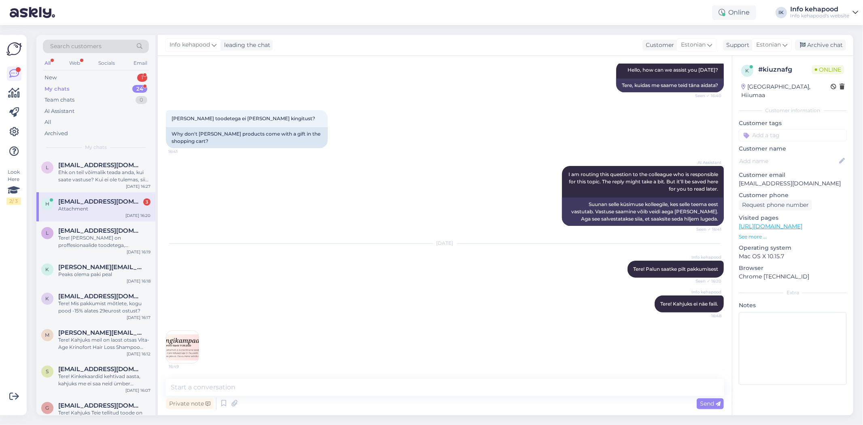
scroll to position [144, 0]
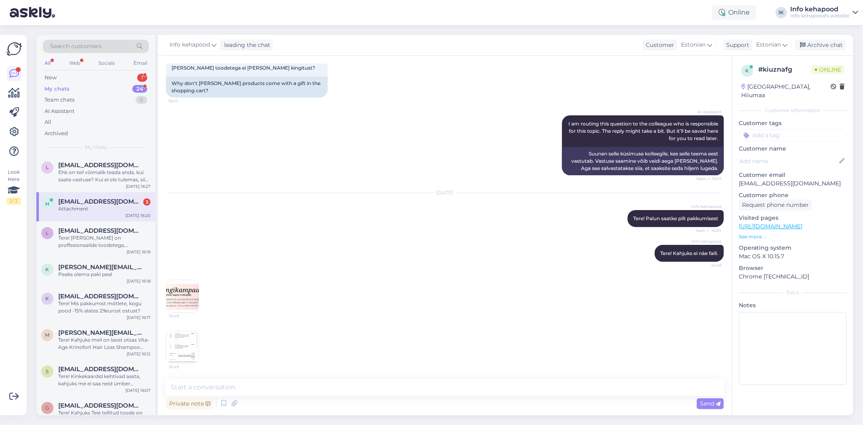
click at [186, 292] on img at bounding box center [182, 296] width 32 height 32
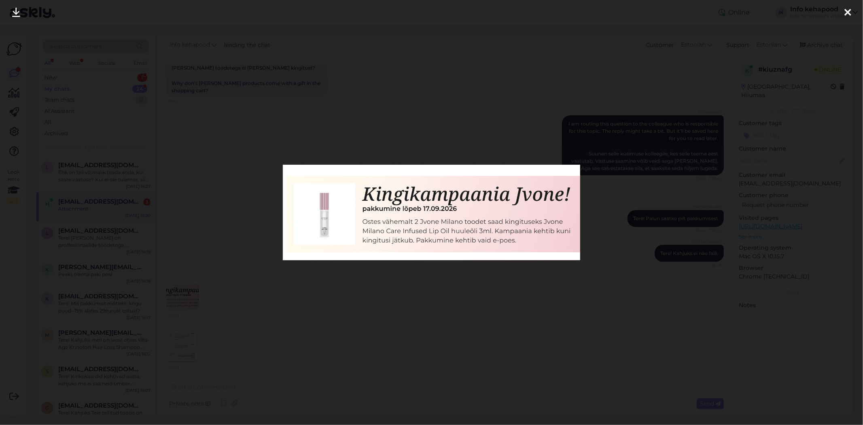
click at [430, 102] on div at bounding box center [431, 212] width 863 height 425
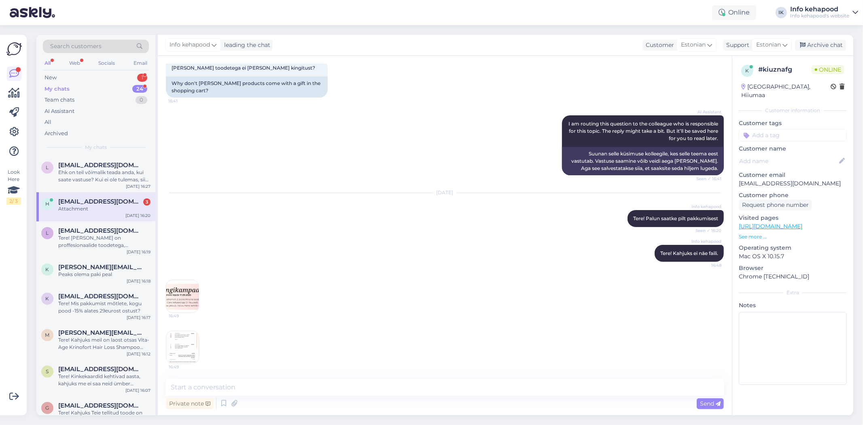
click at [195, 349] on img at bounding box center [182, 347] width 32 height 32
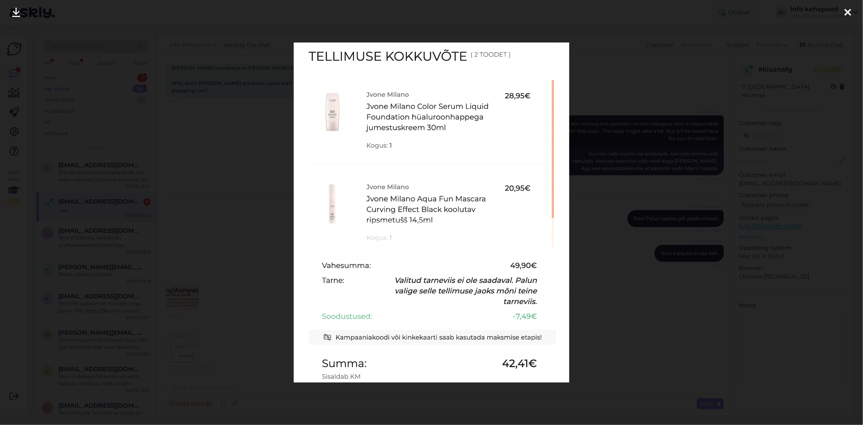
click at [249, 132] on div at bounding box center [431, 212] width 863 height 425
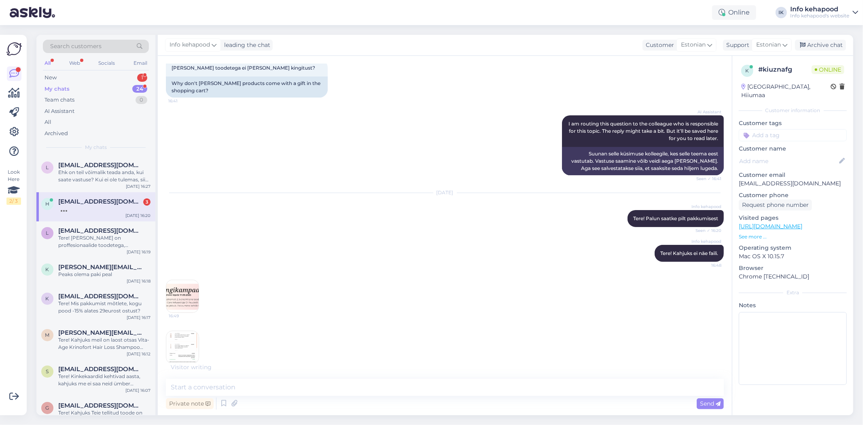
click at [177, 302] on img at bounding box center [182, 296] width 32 height 32
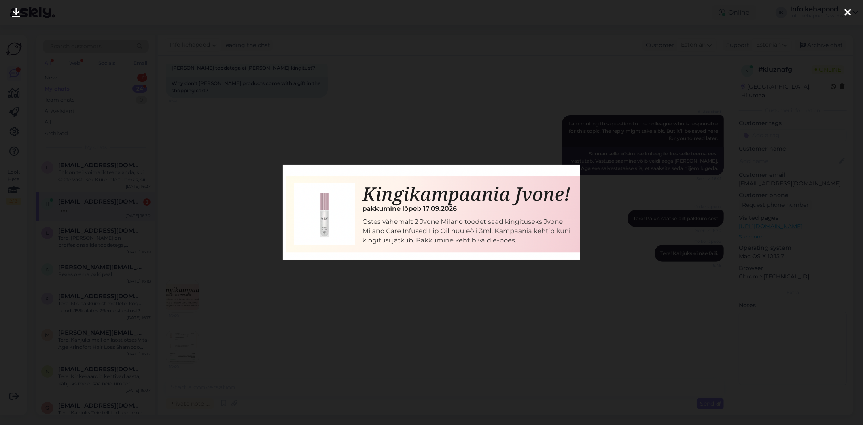
click at [378, 132] on div at bounding box center [431, 212] width 863 height 425
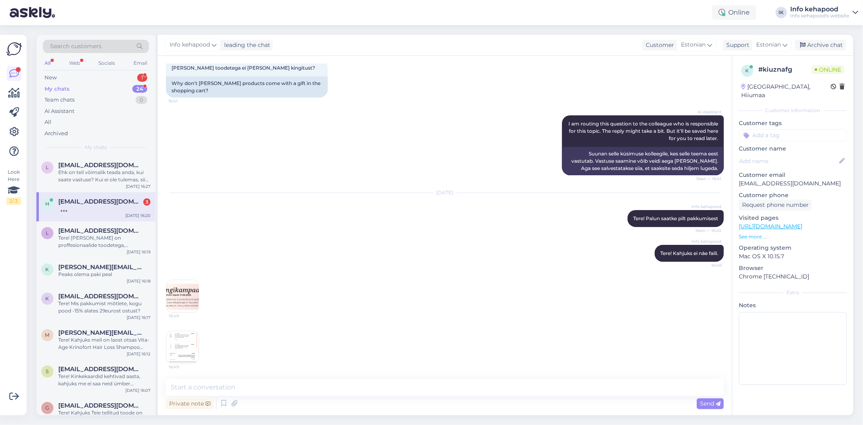
click at [180, 306] on img at bounding box center [182, 296] width 32 height 32
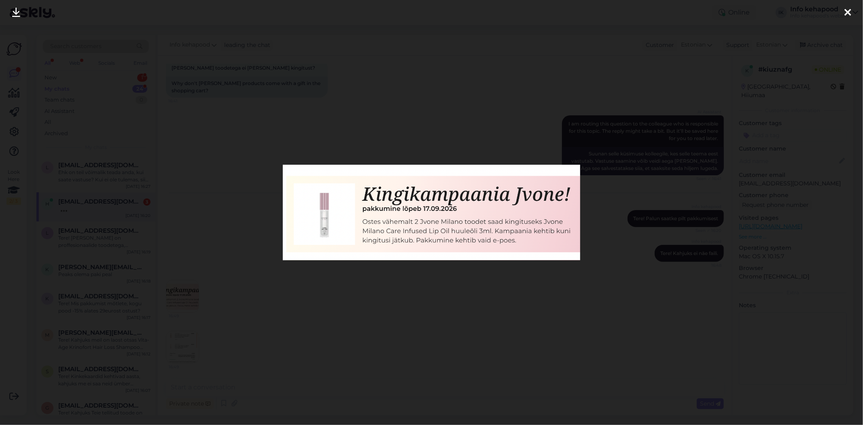
click at [410, 144] on div at bounding box center [431, 212] width 863 height 425
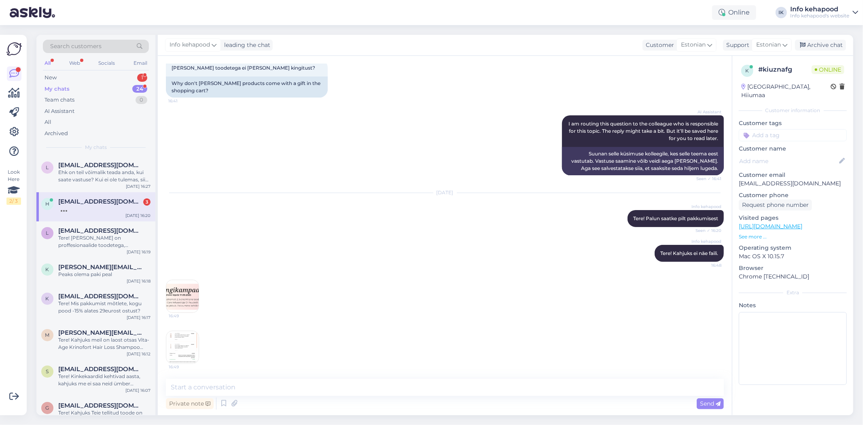
click at [188, 332] on img at bounding box center [182, 347] width 32 height 32
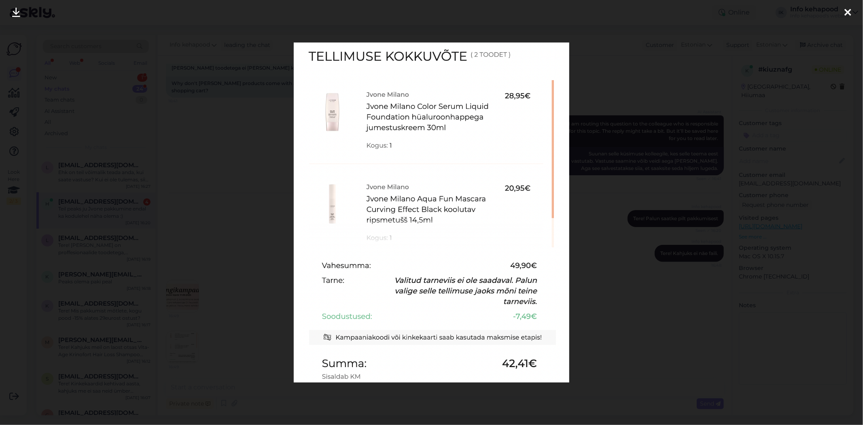
scroll to position [187, 0]
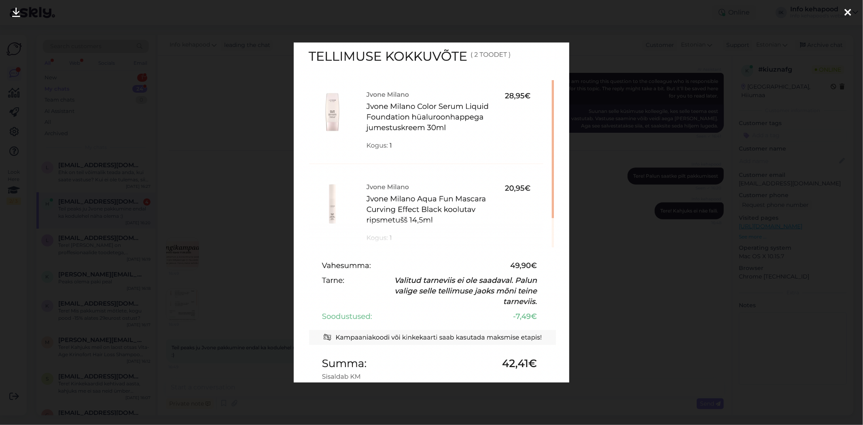
click at [159, 338] on div at bounding box center [431, 212] width 863 height 425
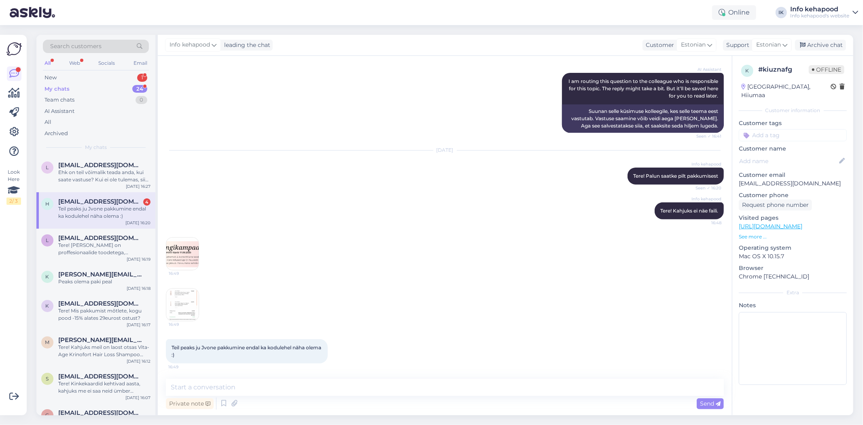
click at [430, 233] on div "16:49" at bounding box center [445, 253] width 558 height 51
click at [226, 386] on textarea at bounding box center [445, 387] width 558 height 17
type textarea "T"
type textarea "Tere! Uurisin ja kahjuks on kingid otsa saanud. Väga vabandame!"
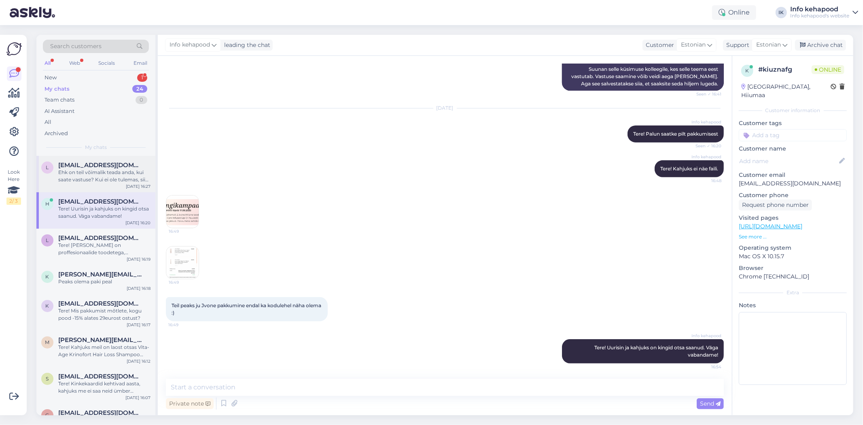
click at [79, 167] on span "[EMAIL_ADDRESS][DOMAIN_NAME]" at bounding box center [100, 164] width 84 height 7
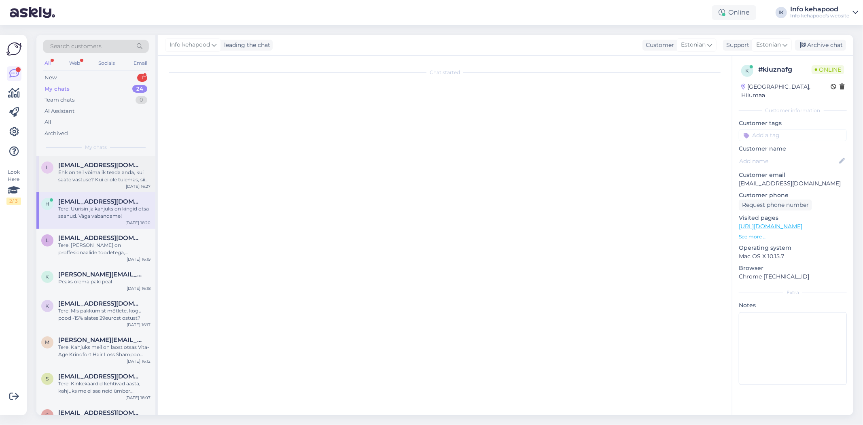
scroll to position [123, 0]
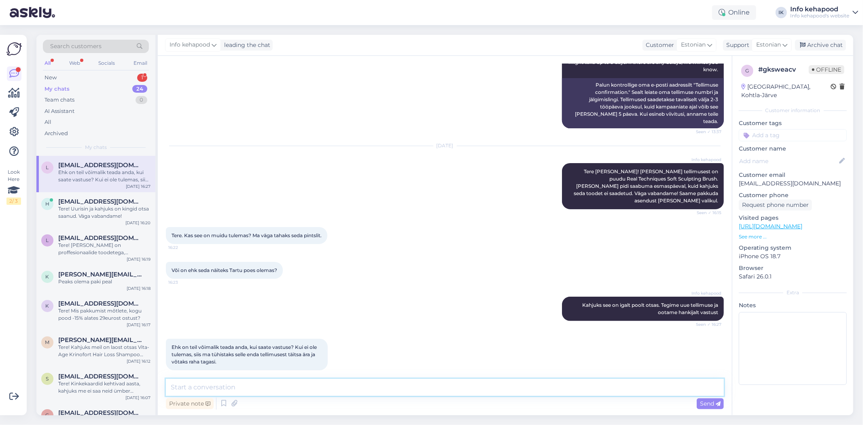
click at [227, 385] on textarea at bounding box center [445, 387] width 558 height 17
type textarea "[PERSON_NAME] :)"
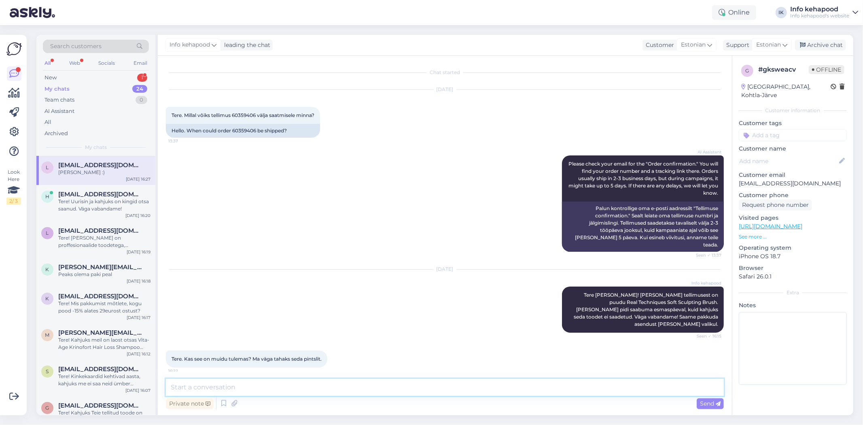
scroll to position [158, 0]
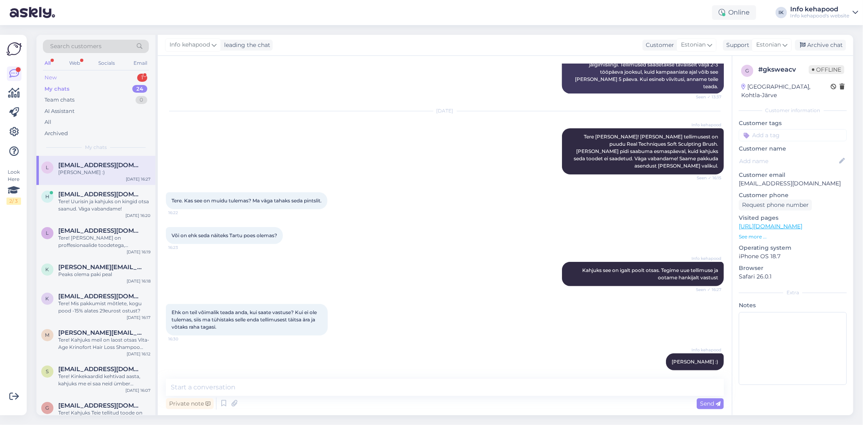
click at [70, 75] on div "New 1" at bounding box center [96, 77] width 106 height 11
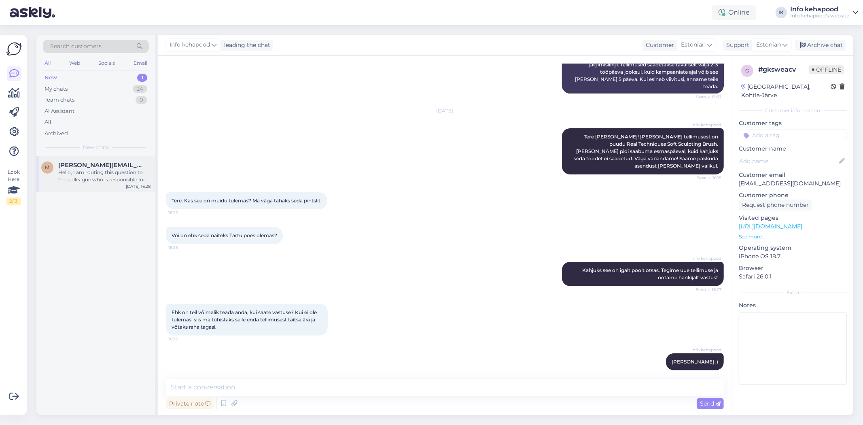
click at [83, 166] on span "[PERSON_NAME][EMAIL_ADDRESS][DOMAIN_NAME]" at bounding box center [100, 164] width 84 height 7
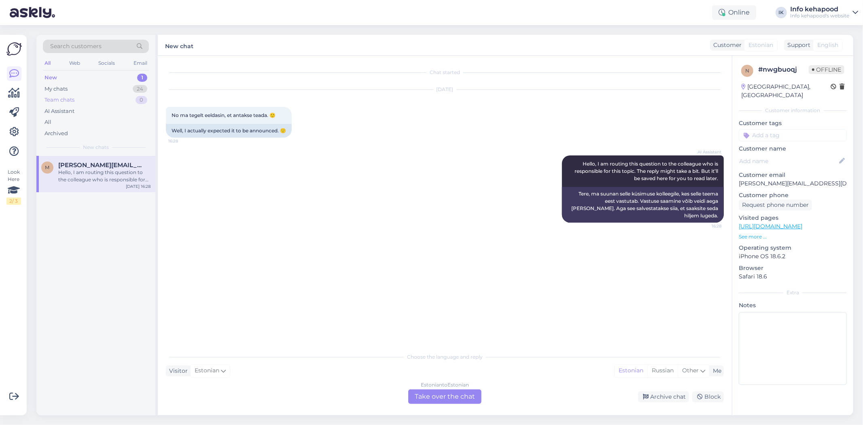
click at [95, 97] on div "Team chats 0" at bounding box center [96, 99] width 106 height 11
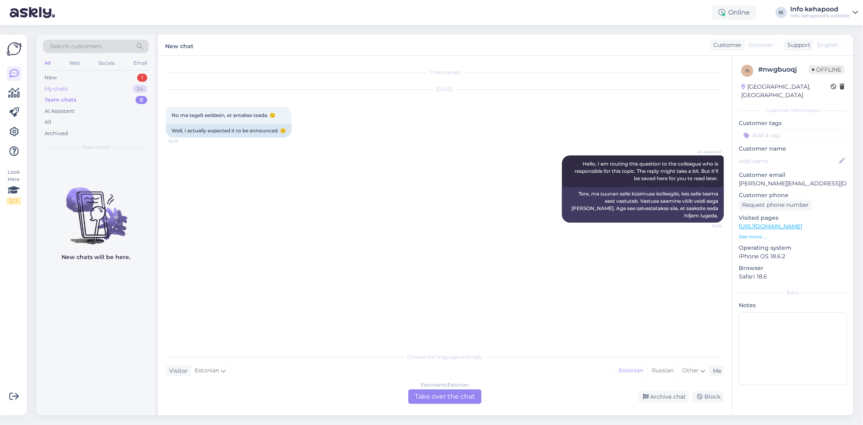
click at [95, 88] on div "My chats 24" at bounding box center [96, 88] width 106 height 11
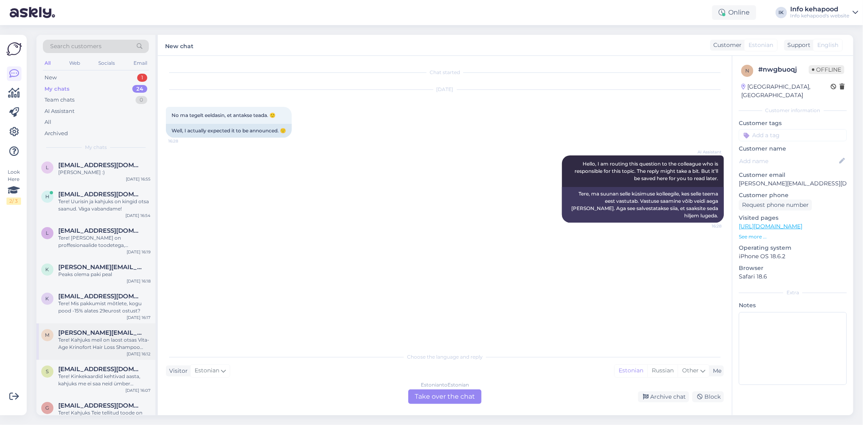
click at [90, 340] on div "Tere! Kahjuks meil on laost otsas Vita-Age Krinofort Hair Loss Shampoo 250ml. […" at bounding box center [104, 343] width 92 height 15
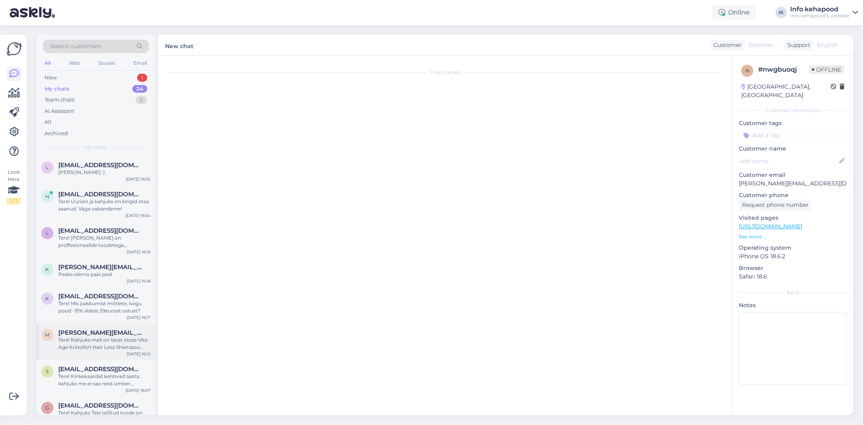
scroll to position [535, 0]
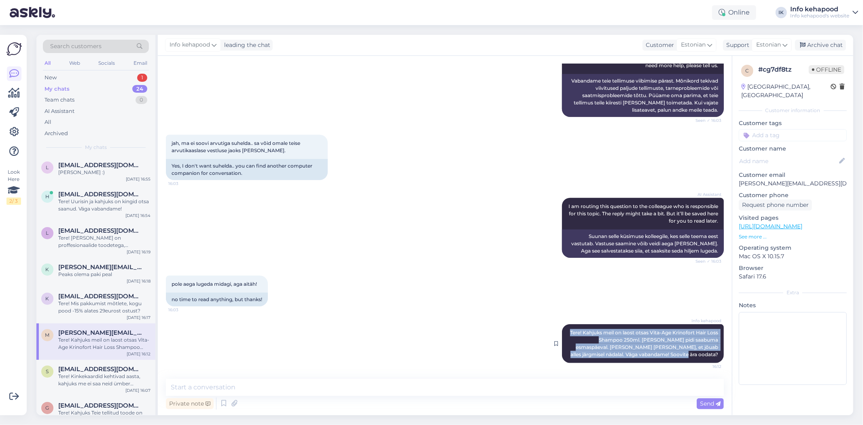
drag, startPoint x: 561, startPoint y: 331, endPoint x: 711, endPoint y: 354, distance: 152.2
click at [430, 354] on div "Info kehapood Tere! Kahjuks meil on laost otsas Vita-Age Krinofort Hair Loss Sh…" at bounding box center [643, 343] width 162 height 39
copy span "Tere! Kahjuks meil on laost otsas Vita-Age Krinofort Hair Loss Shampoo 250ml. […"
click at [91, 67] on div "All Web Socials Email" at bounding box center [96, 64] width 106 height 13
click at [91, 76] on div "New 1" at bounding box center [96, 77] width 106 height 11
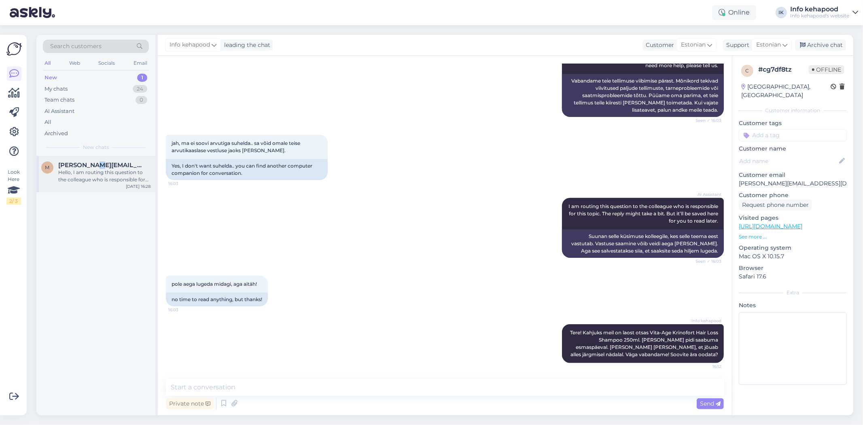
click at [91, 165] on span "[PERSON_NAME][EMAIL_ADDRESS][DOMAIN_NAME]" at bounding box center [100, 164] width 84 height 7
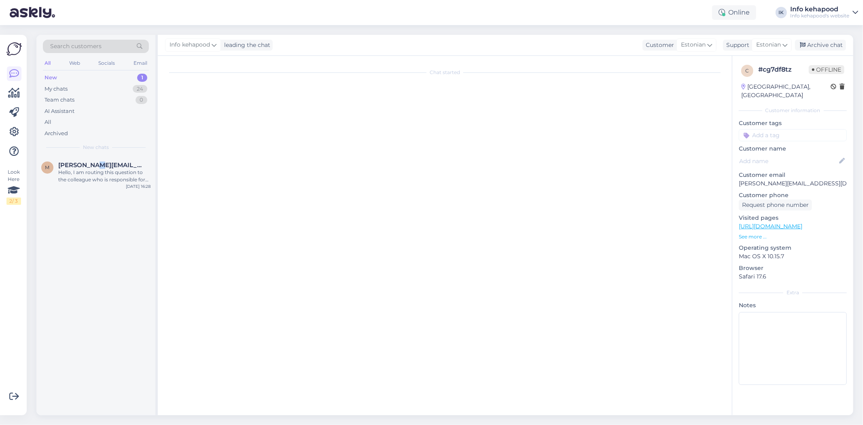
scroll to position [0, 0]
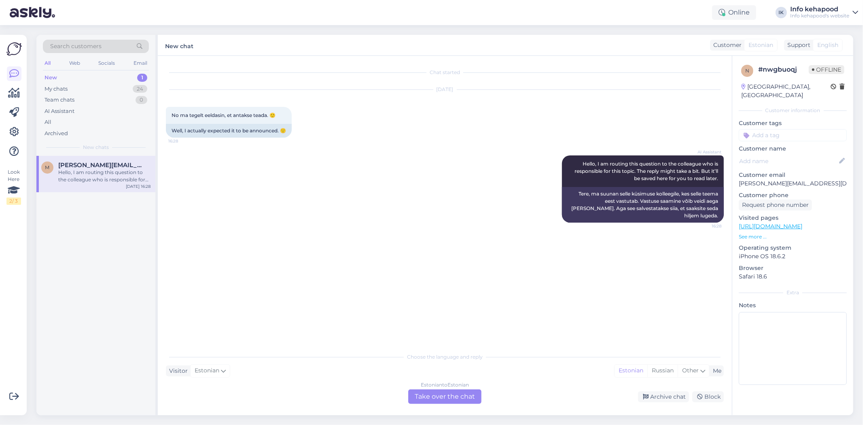
click at [430, 401] on div "Estonian to Estonian Take over the chat" at bounding box center [444, 396] width 73 height 15
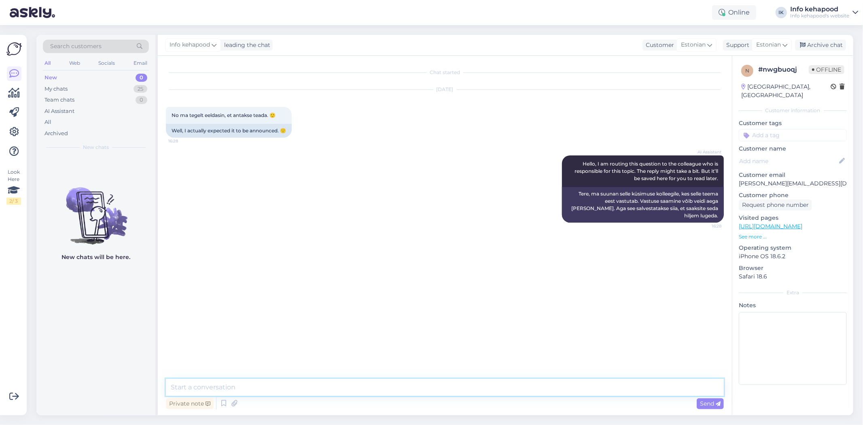
click at [418, 391] on textarea at bounding box center [445, 387] width 558 height 17
paste textarea "Tere! Kahjuks meil on laost otsas Vita-Age Krinofort Hair Loss Shampoo 250ml. […"
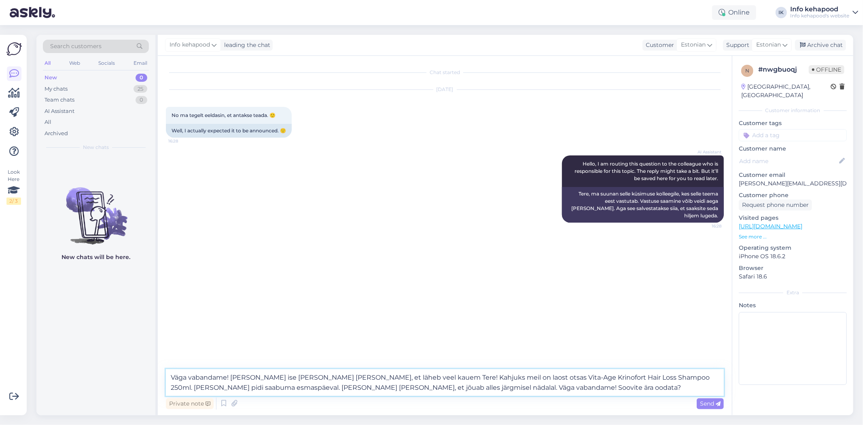
drag, startPoint x: 397, startPoint y: 377, endPoint x: 550, endPoint y: 391, distance: 153.5
click at [430, 391] on textarea "Väga vabandame! [PERSON_NAME] ise [PERSON_NAME] [PERSON_NAME], et läheb veel ka…" at bounding box center [445, 382] width 558 height 27
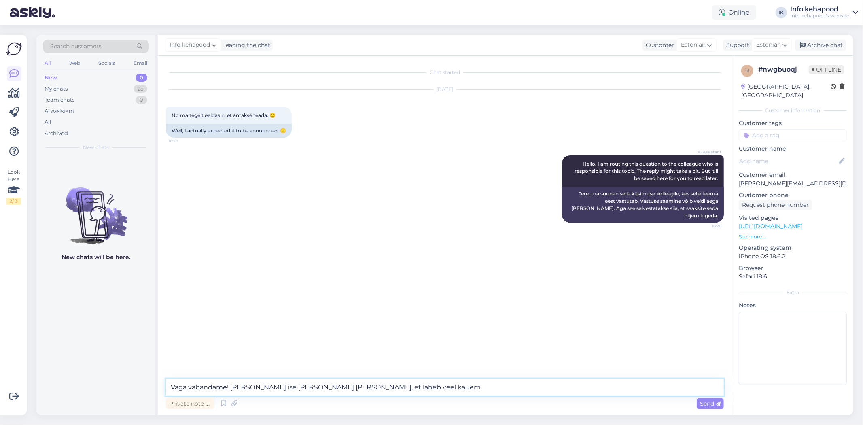
type textarea "Väga vabandame! [PERSON_NAME] ise [PERSON_NAME] [PERSON_NAME], et läheb veel ka…"
